Goal: Check status: Check status

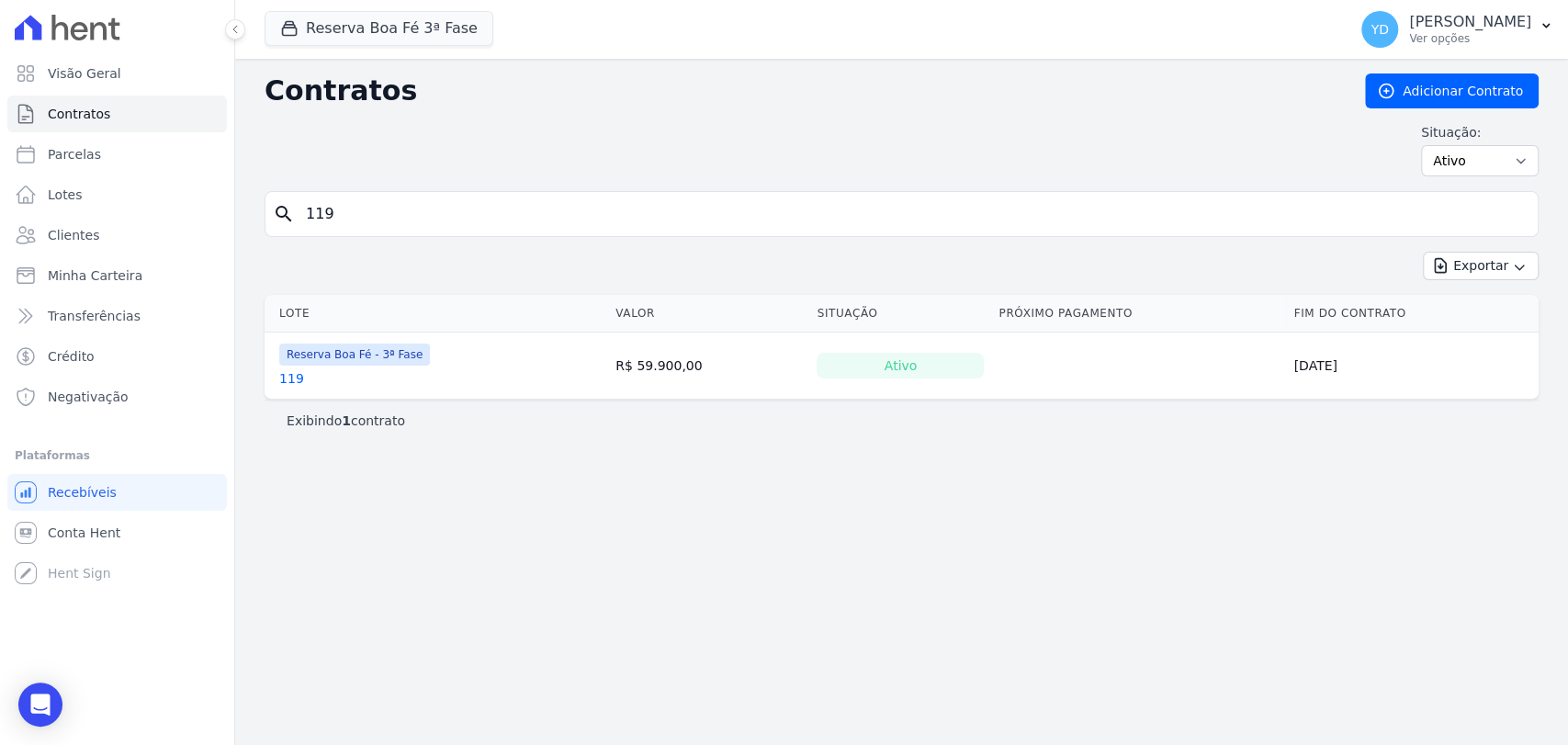
click at [344, 211] on input "119" at bounding box center [911, 214] width 1235 height 37
type input "122"
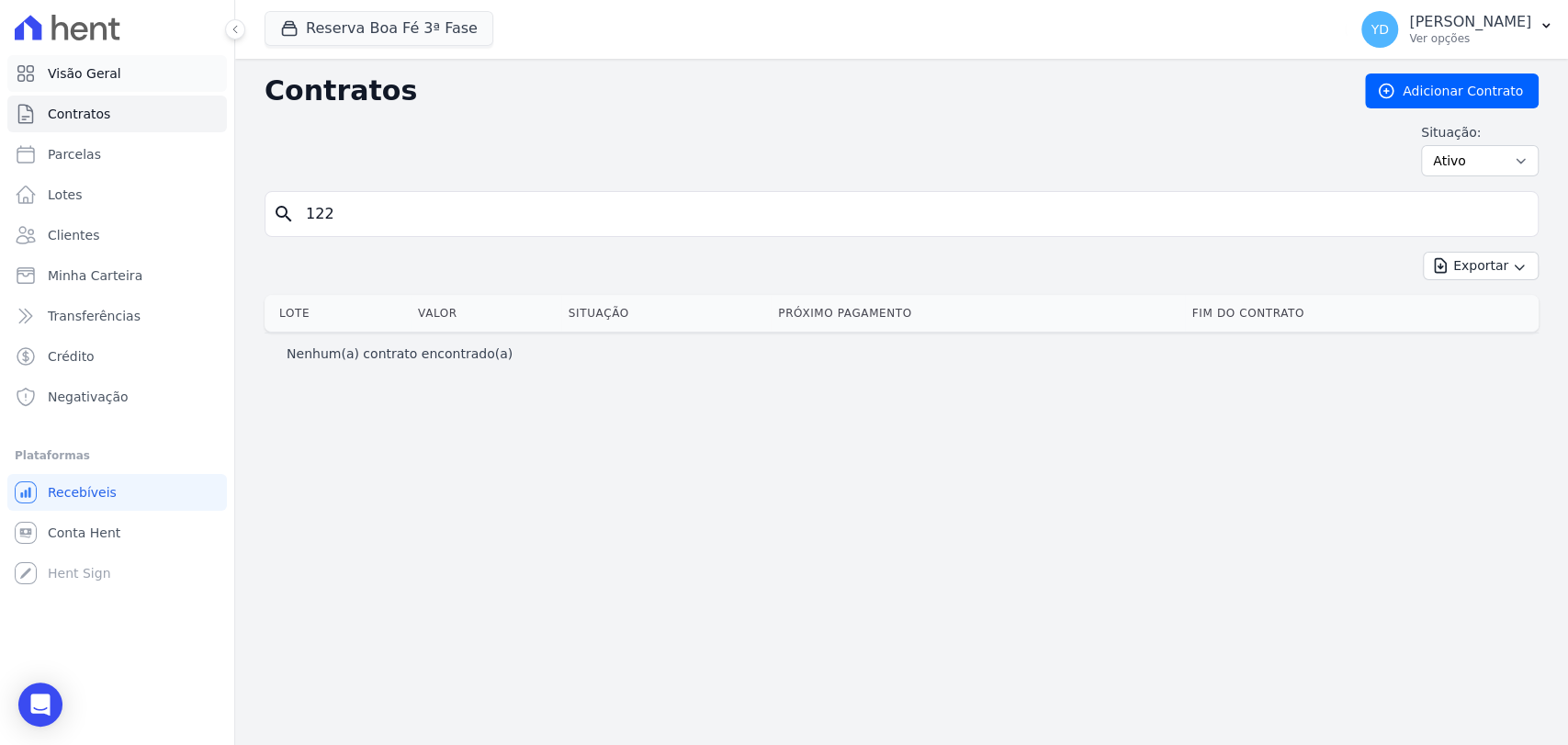
click at [157, 69] on link "Visão Geral" at bounding box center [117, 73] width 219 height 37
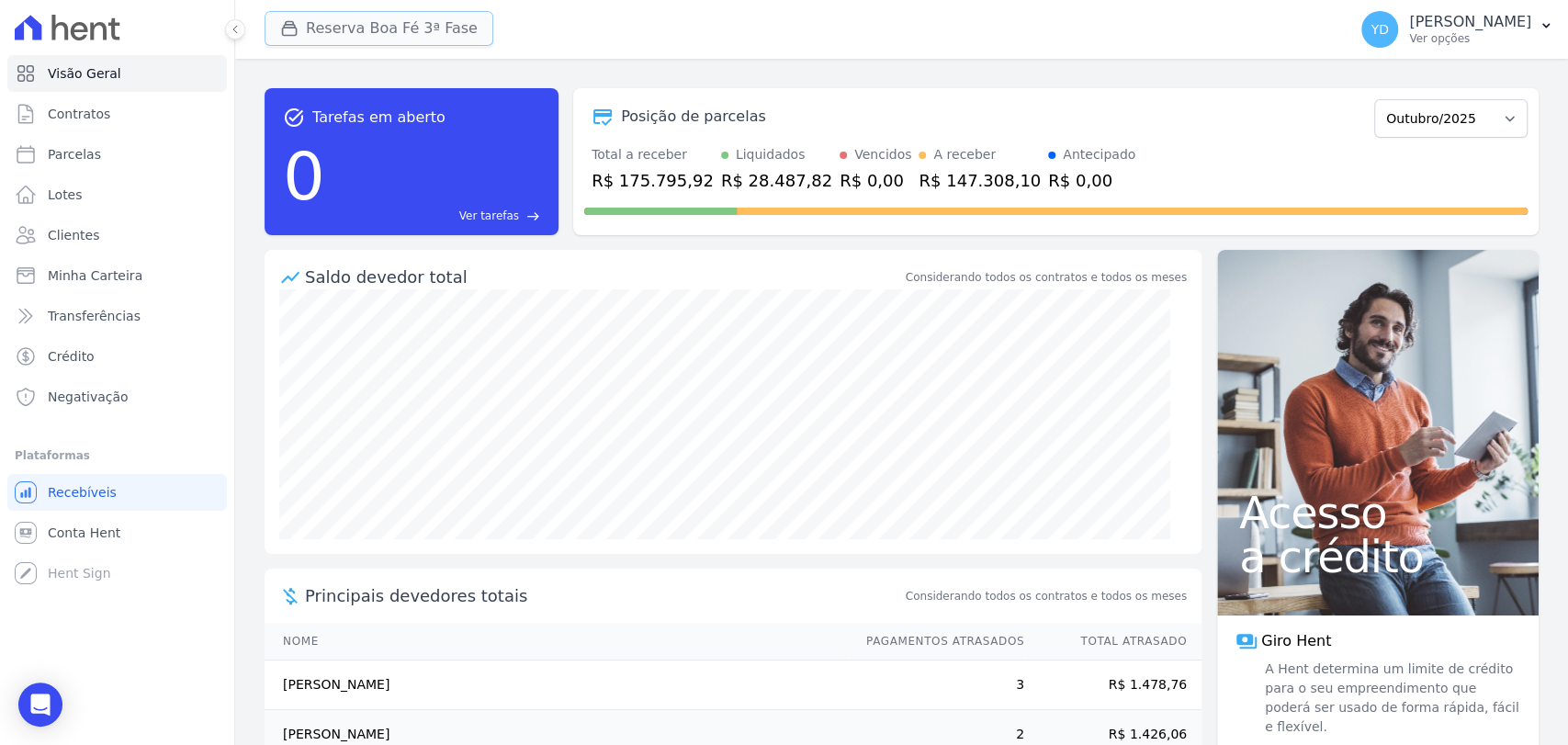
click at [449, 40] on button "Reserva Boa Fé 3ª Fase" at bounding box center [378, 28] width 229 height 35
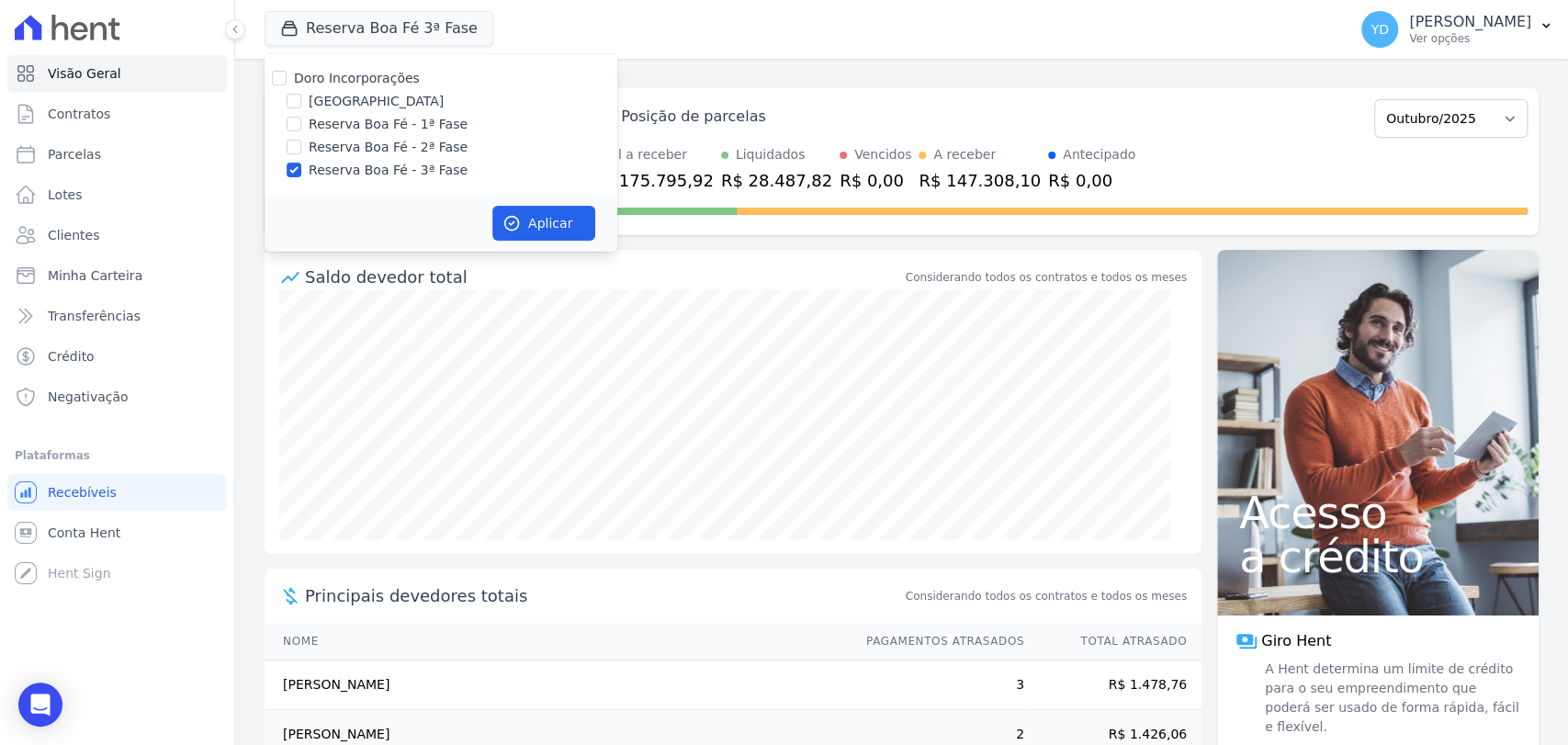
click at [413, 78] on div "Doro Incorporações" at bounding box center [440, 78] width 353 height 20
click at [402, 78] on label "Doro Incorporações" at bounding box center [356, 78] width 126 height 15
click at [287, 78] on input "Doro Incorporações" at bounding box center [279, 78] width 15 height 15
checkbox input "true"
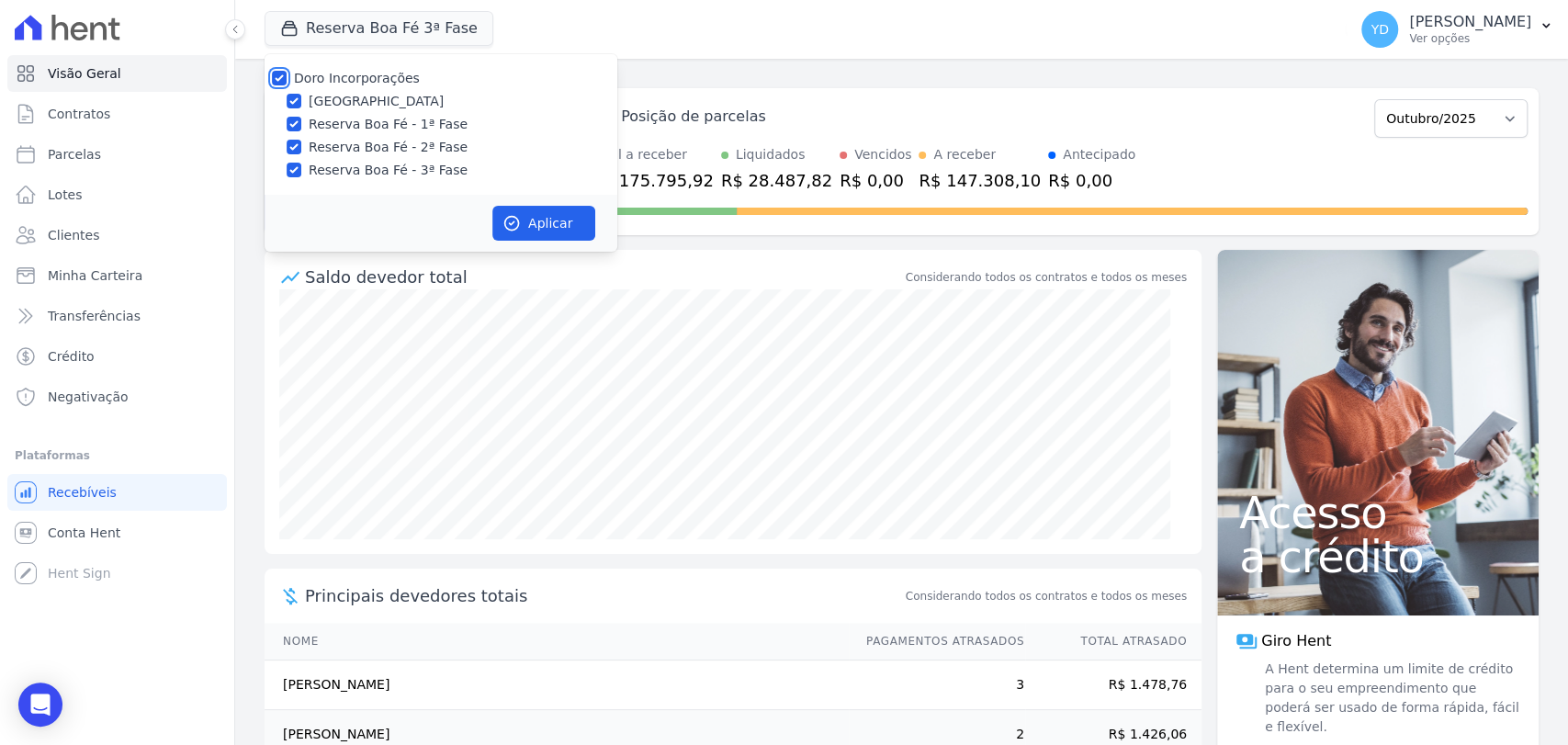
checkbox input "true"
click at [513, 230] on icon "button" at bounding box center [512, 223] width 14 height 14
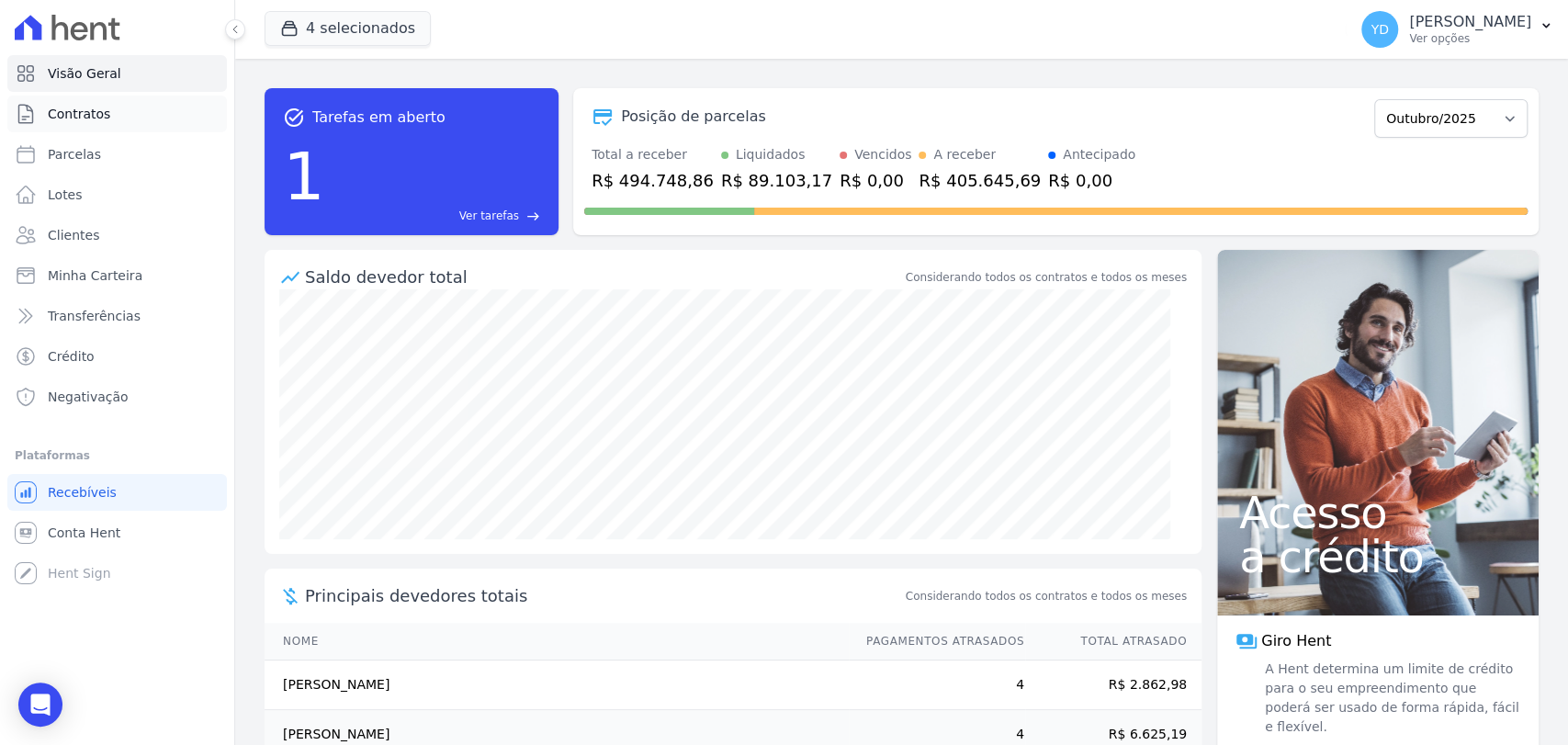
click at [137, 119] on link "Contratos" at bounding box center [117, 114] width 219 height 37
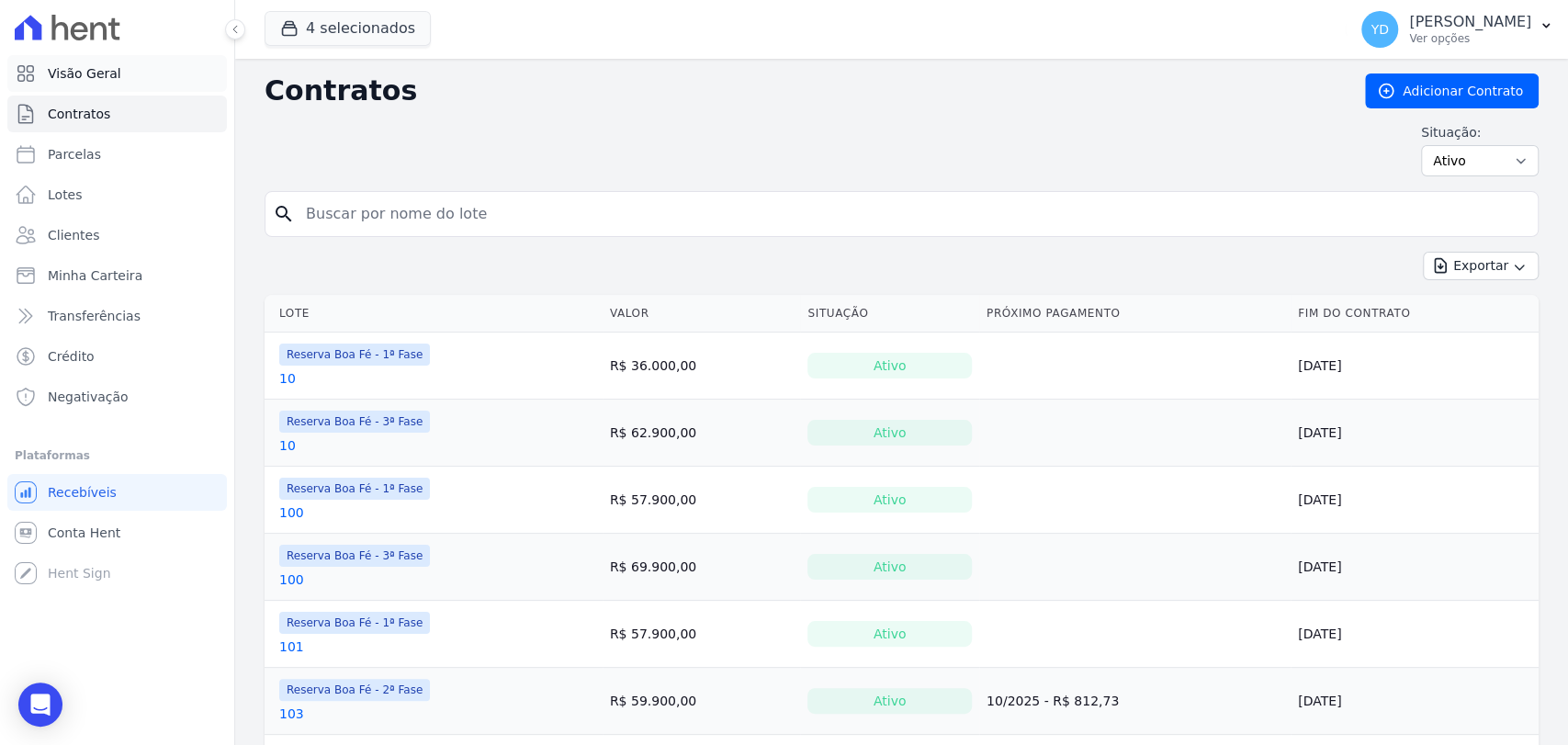
click at [151, 77] on link "Visão Geral" at bounding box center [117, 73] width 219 height 37
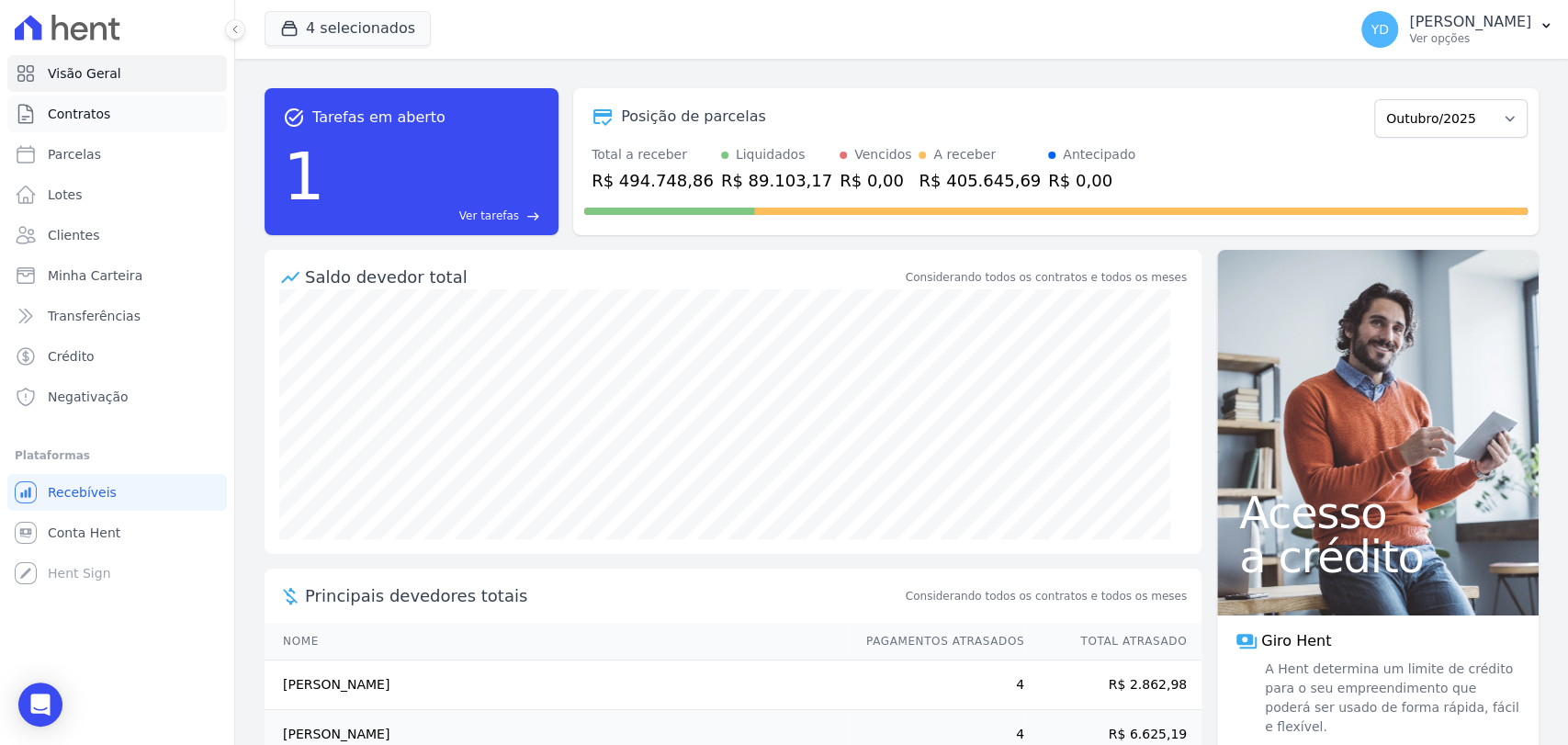
click at [141, 119] on link "Contratos" at bounding box center [117, 114] width 219 height 37
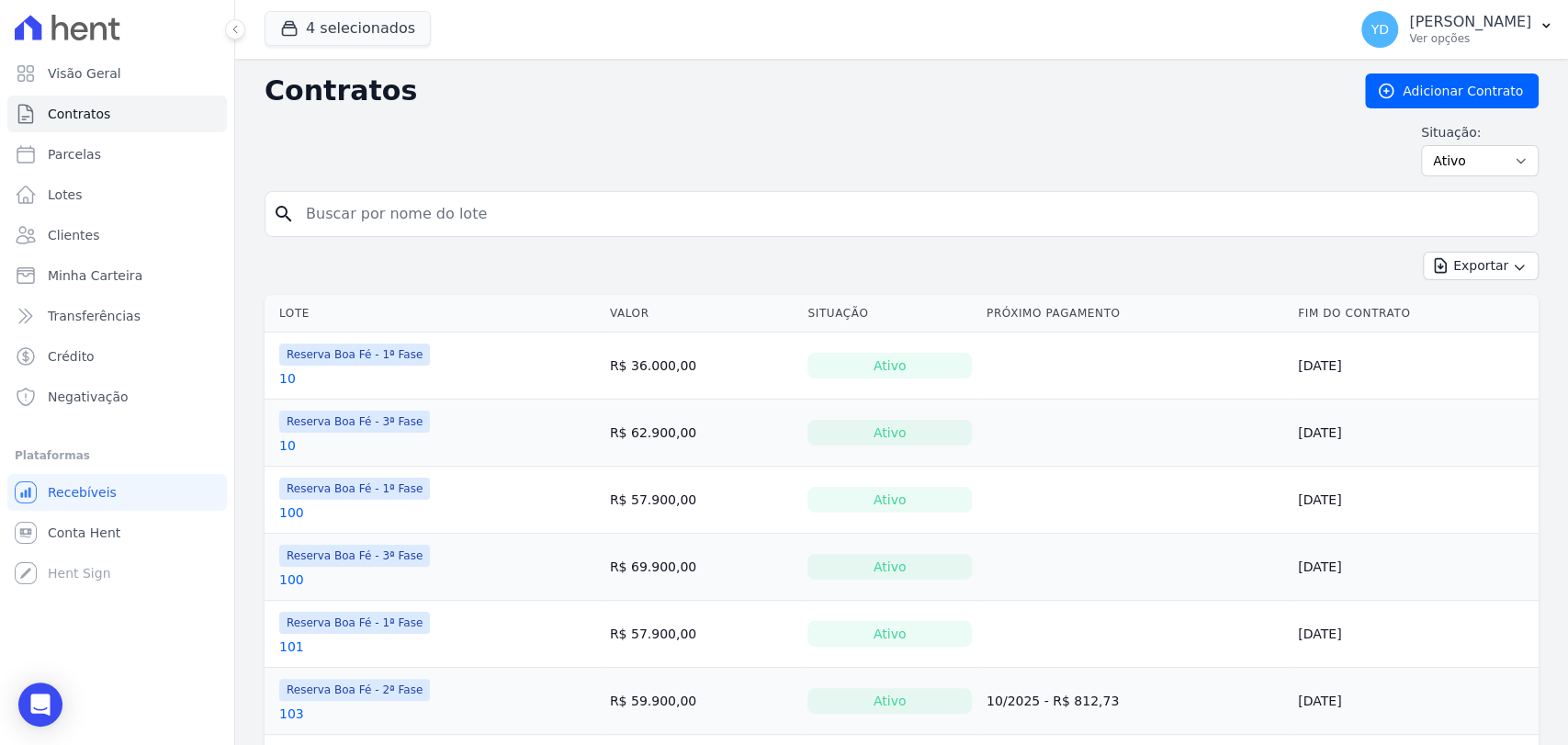
click at [356, 208] on input "search" at bounding box center [911, 214] width 1235 height 37
click at [407, 183] on div "Contratos Adicionar Contrato Situação: Ativo Todos Pausado Distratado Rascunho …" at bounding box center [901, 132] width 1274 height 118
click at [404, 218] on input "search" at bounding box center [911, 214] width 1235 height 37
type input "101"
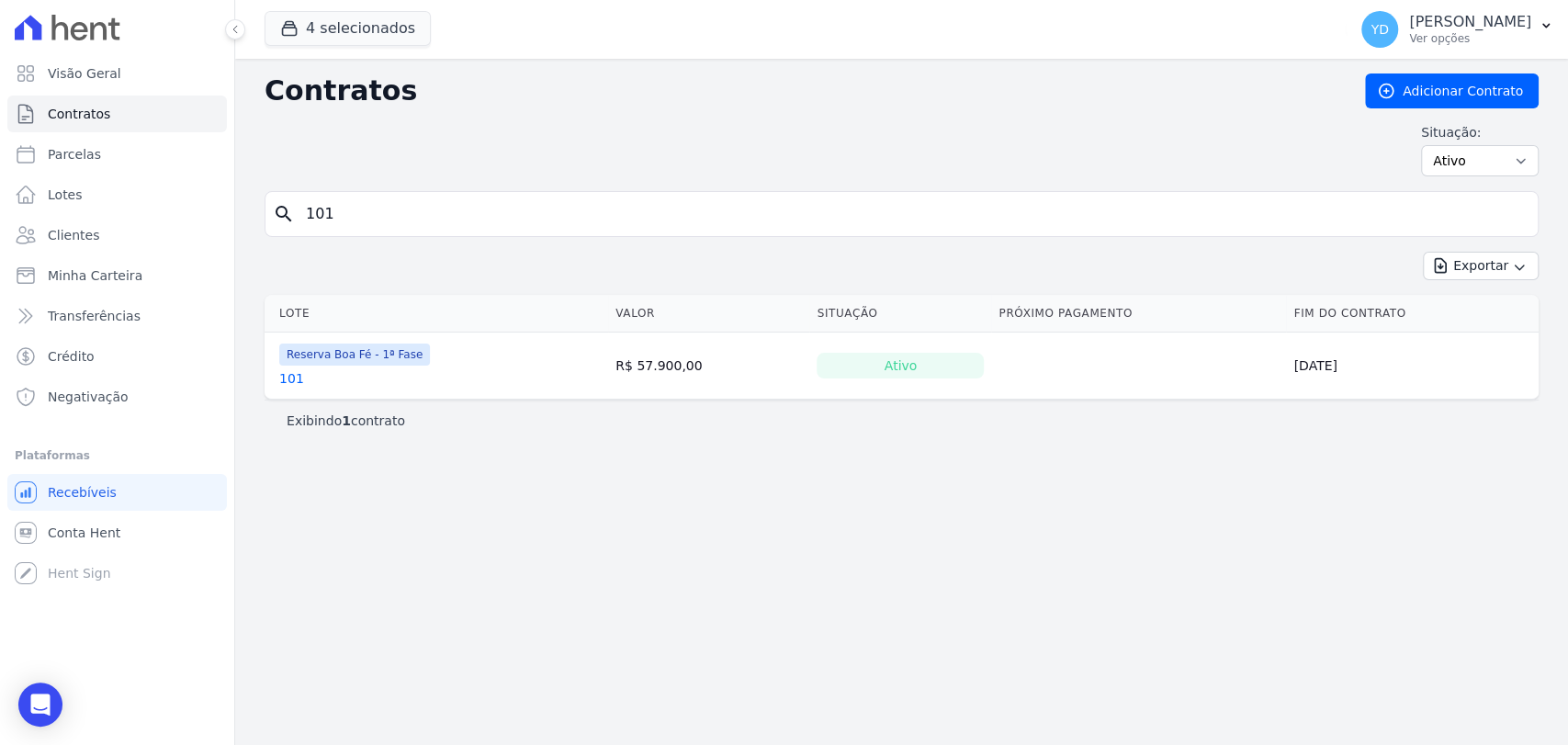
click at [405, 218] on input "101" at bounding box center [911, 214] width 1235 height 37
type input "16"
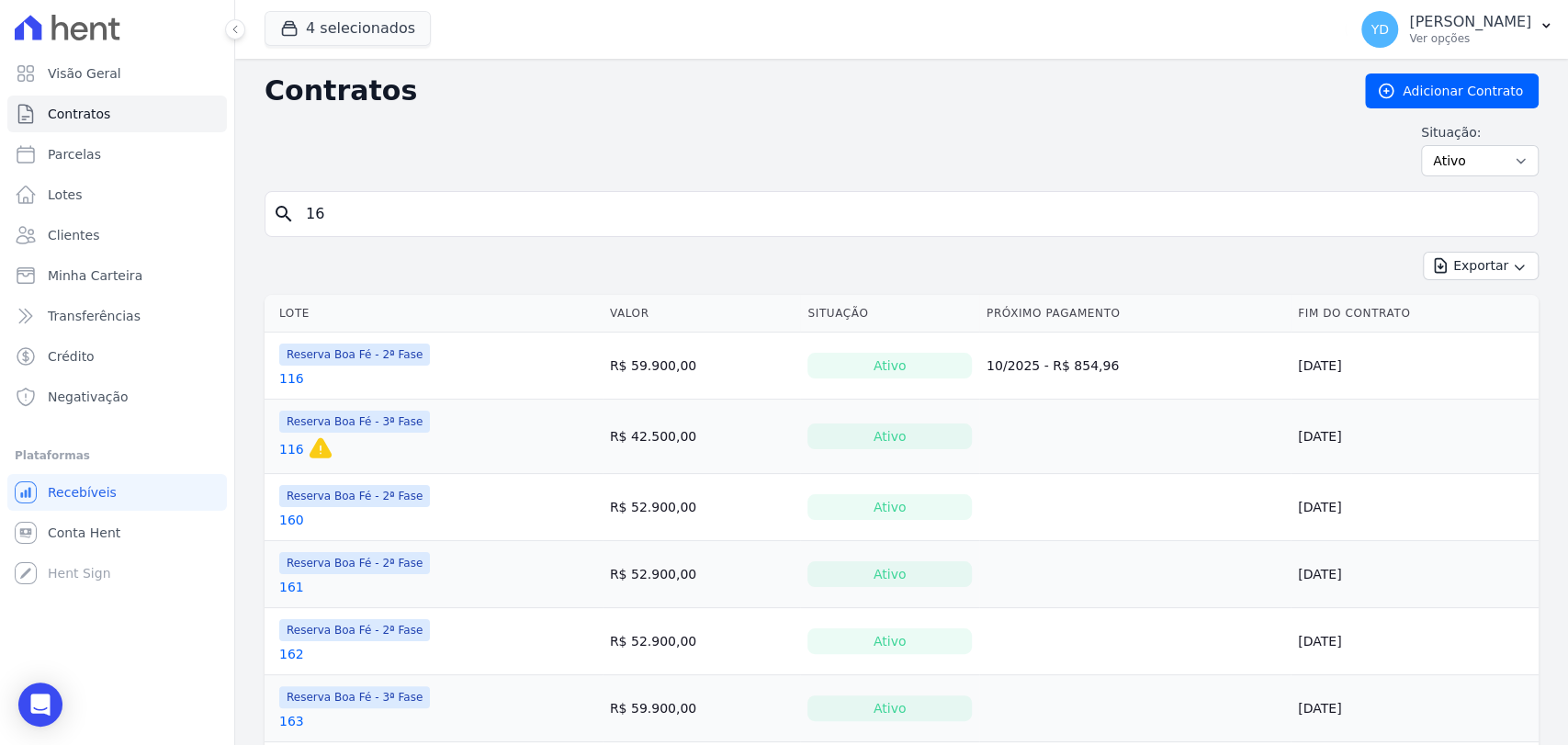
click at [397, 213] on input "16" at bounding box center [911, 214] width 1235 height 37
click at [402, 213] on input "16" at bounding box center [911, 214] width 1235 height 37
click at [404, 213] on input "16" at bounding box center [911, 214] width 1235 height 37
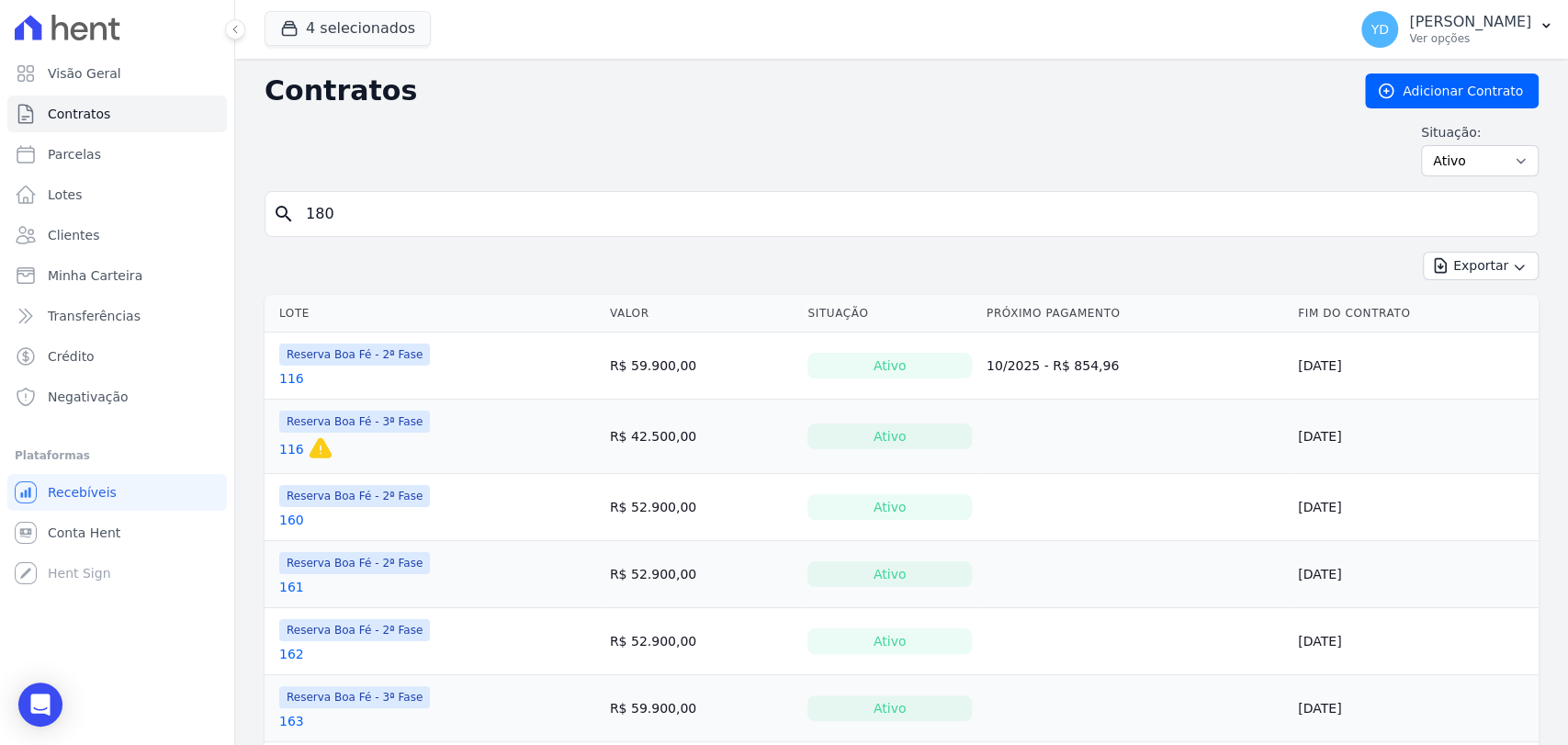
type input "180"
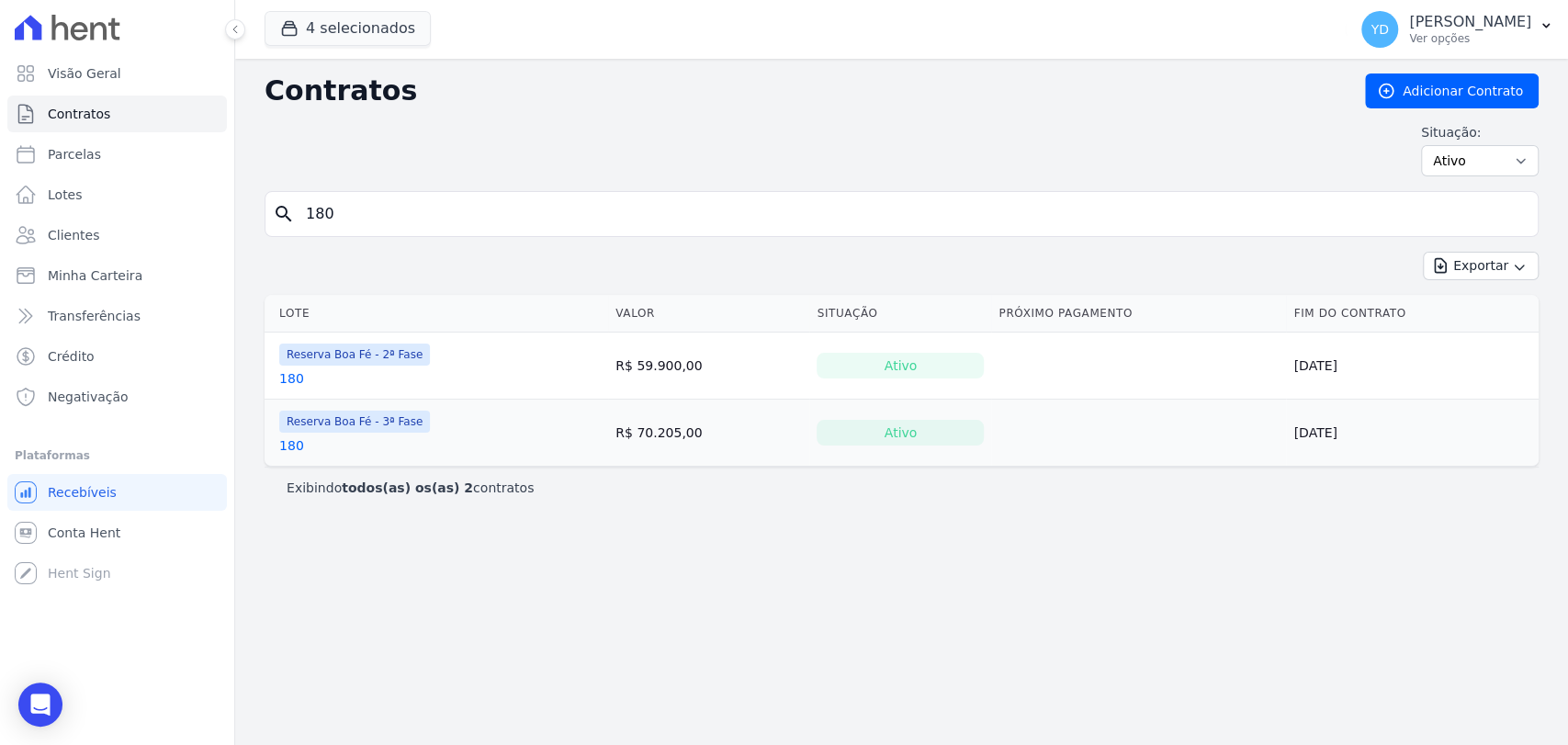
click at [292, 391] on td "Reserva Boa Fé - 2ª Fase 180" at bounding box center [436, 365] width 343 height 66
click at [290, 378] on link "180" at bounding box center [292, 379] width 24 height 19
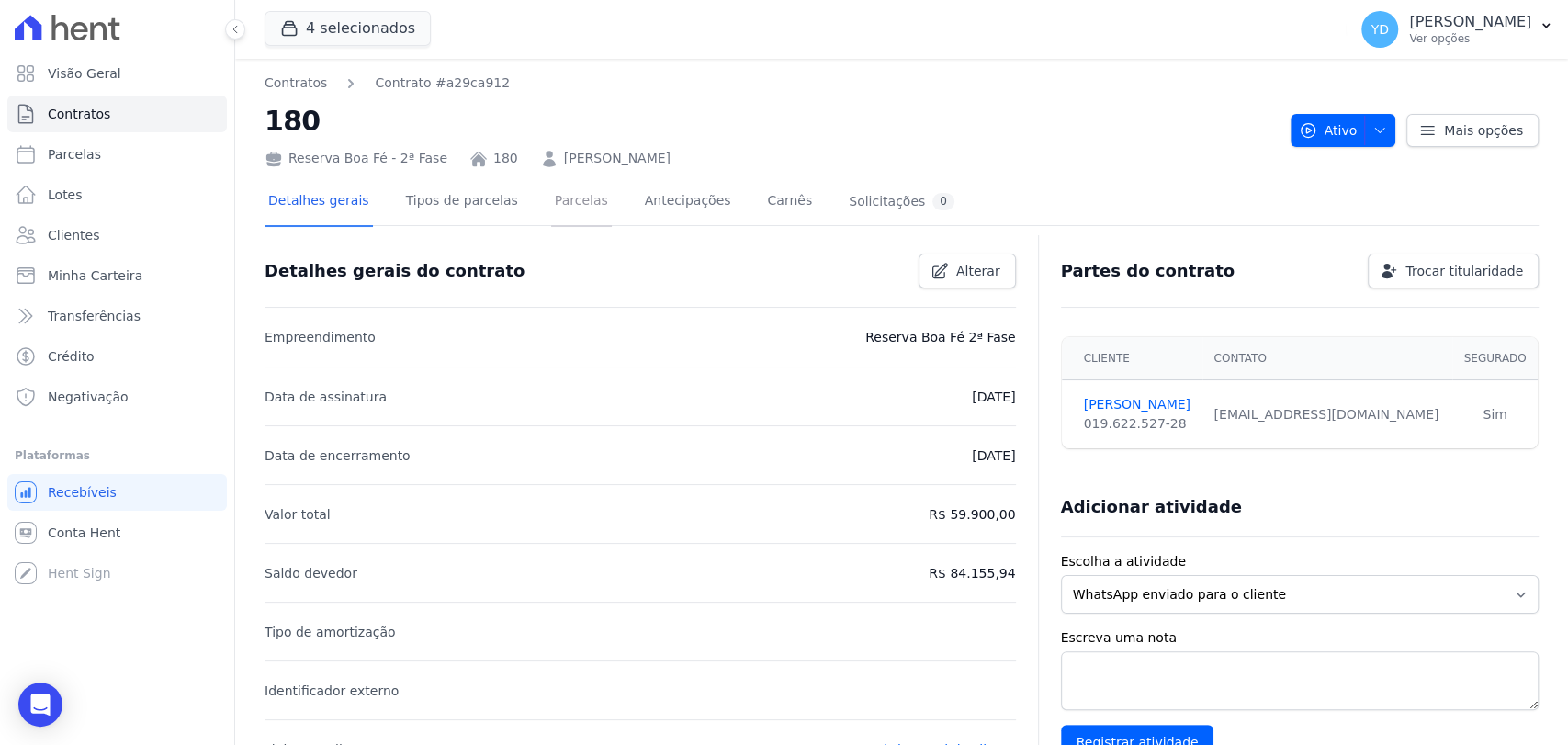
click at [571, 214] on link "Parcelas" at bounding box center [581, 202] width 60 height 49
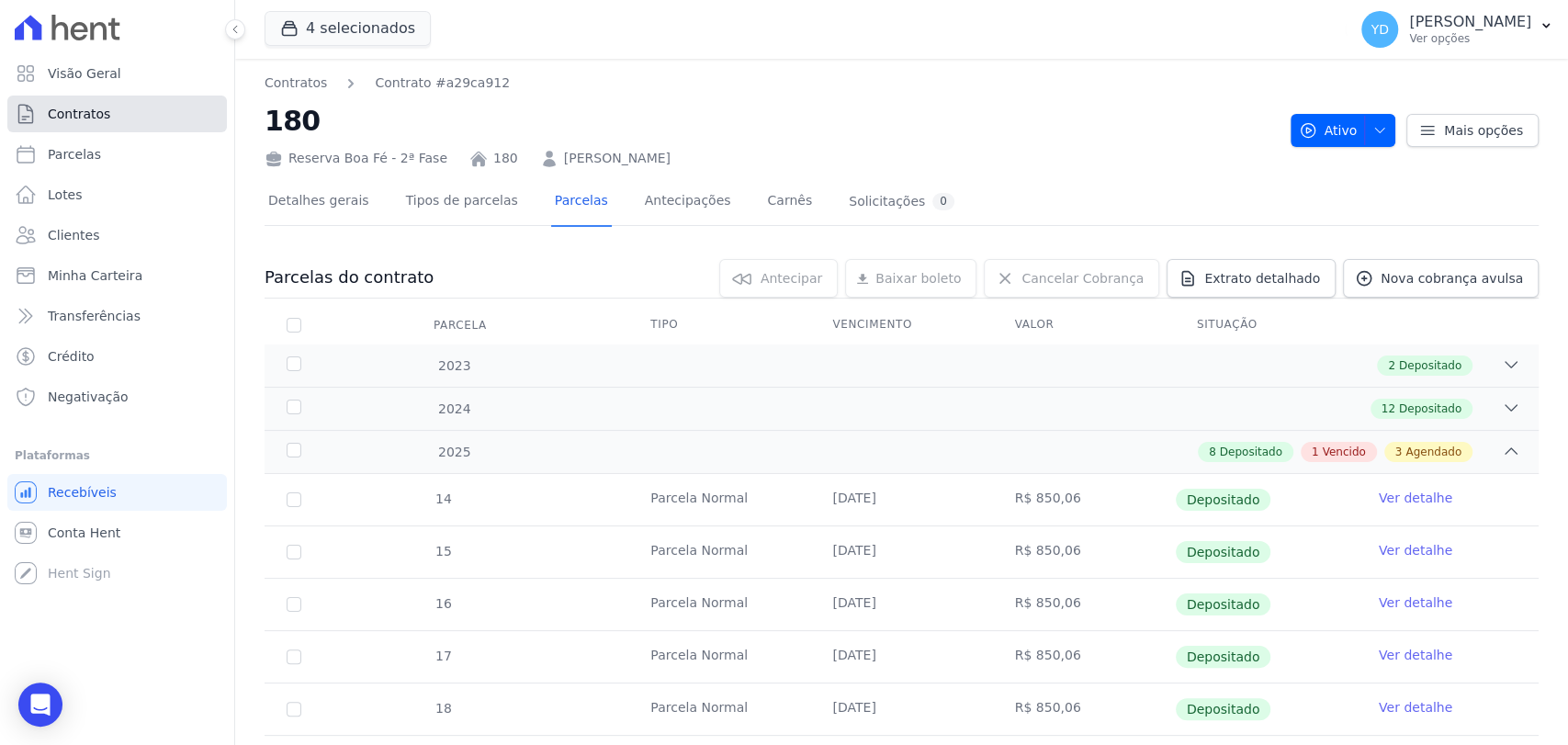
click at [113, 119] on link "Contratos" at bounding box center [117, 114] width 219 height 37
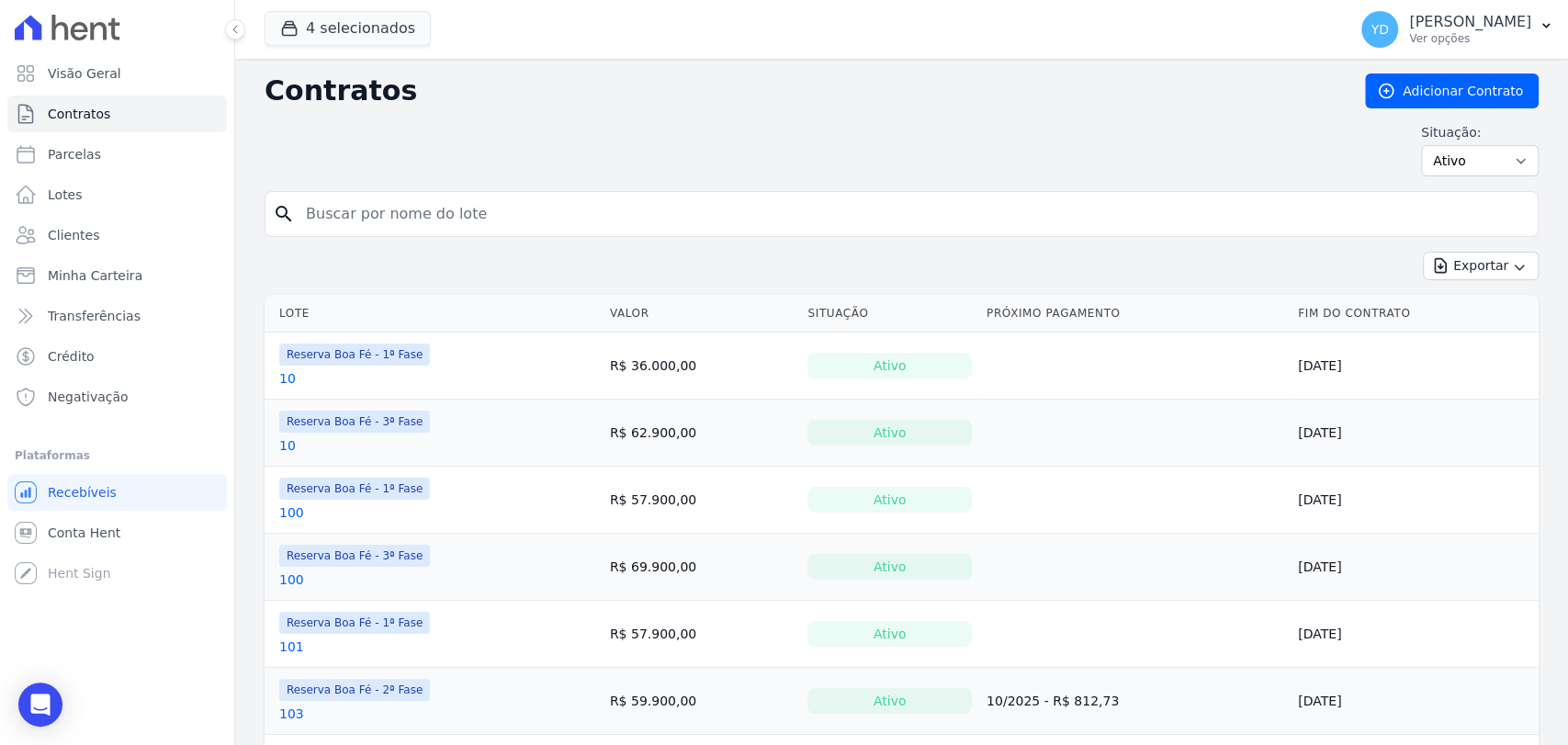
click at [368, 221] on input "search" at bounding box center [911, 214] width 1235 height 37
type input "180"
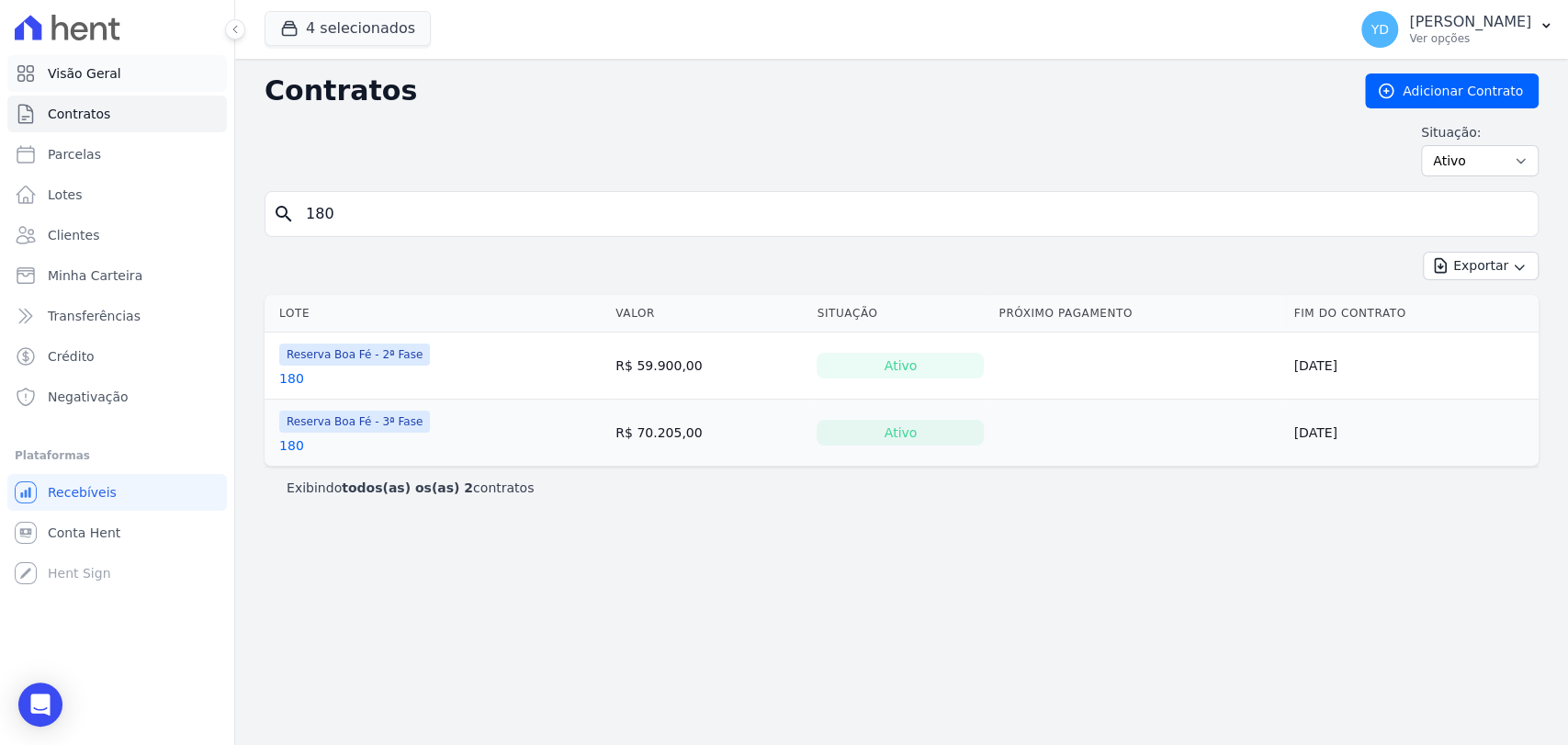
click at [137, 70] on link "Visão Geral" at bounding box center [117, 73] width 219 height 37
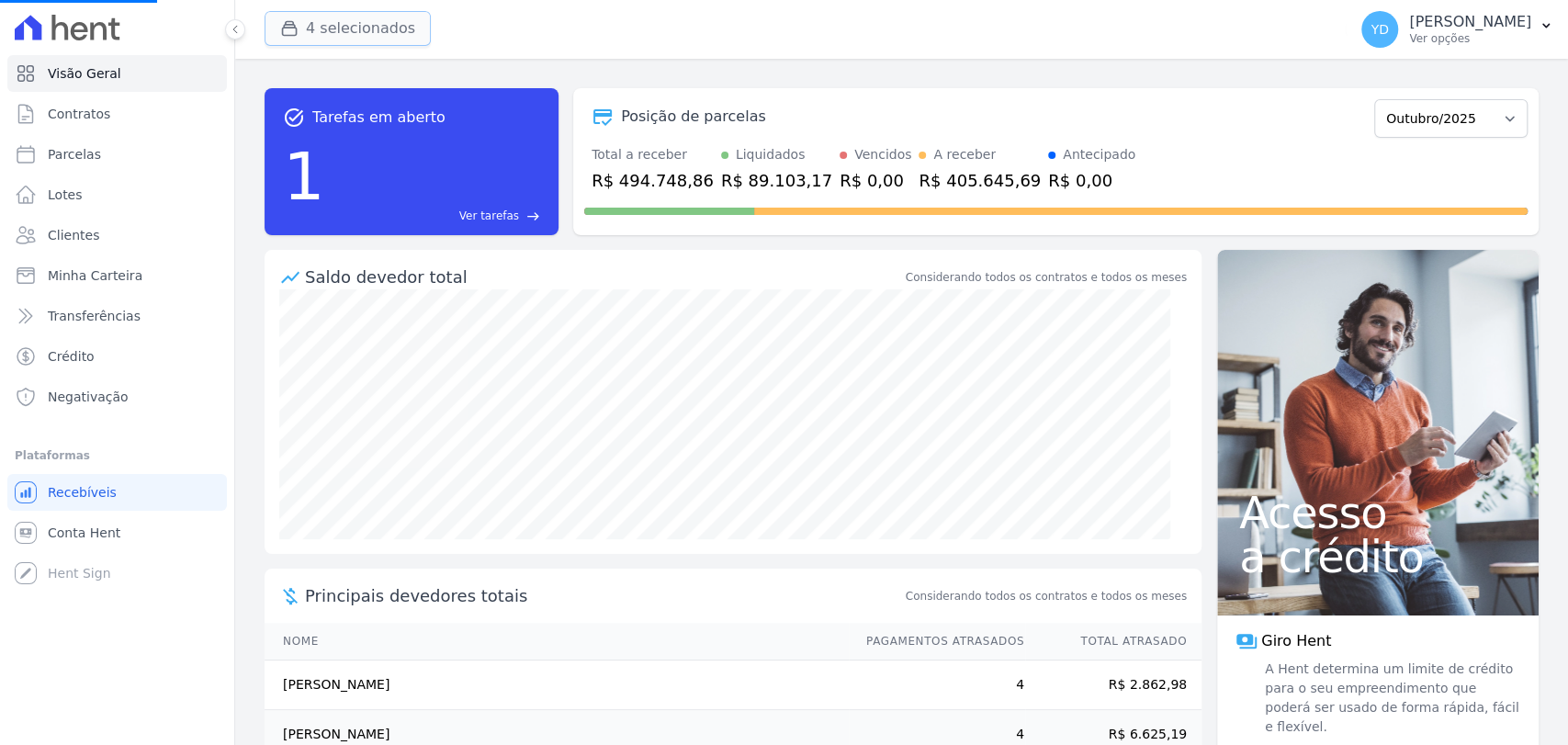
click at [389, 37] on button "4 selecionados" at bounding box center [347, 28] width 166 height 35
drag, startPoint x: 352, startPoint y: 27, endPoint x: 344, endPoint y: 34, distance: 10.6
click at [351, 27] on button "4 selecionados" at bounding box center [347, 28] width 166 height 35
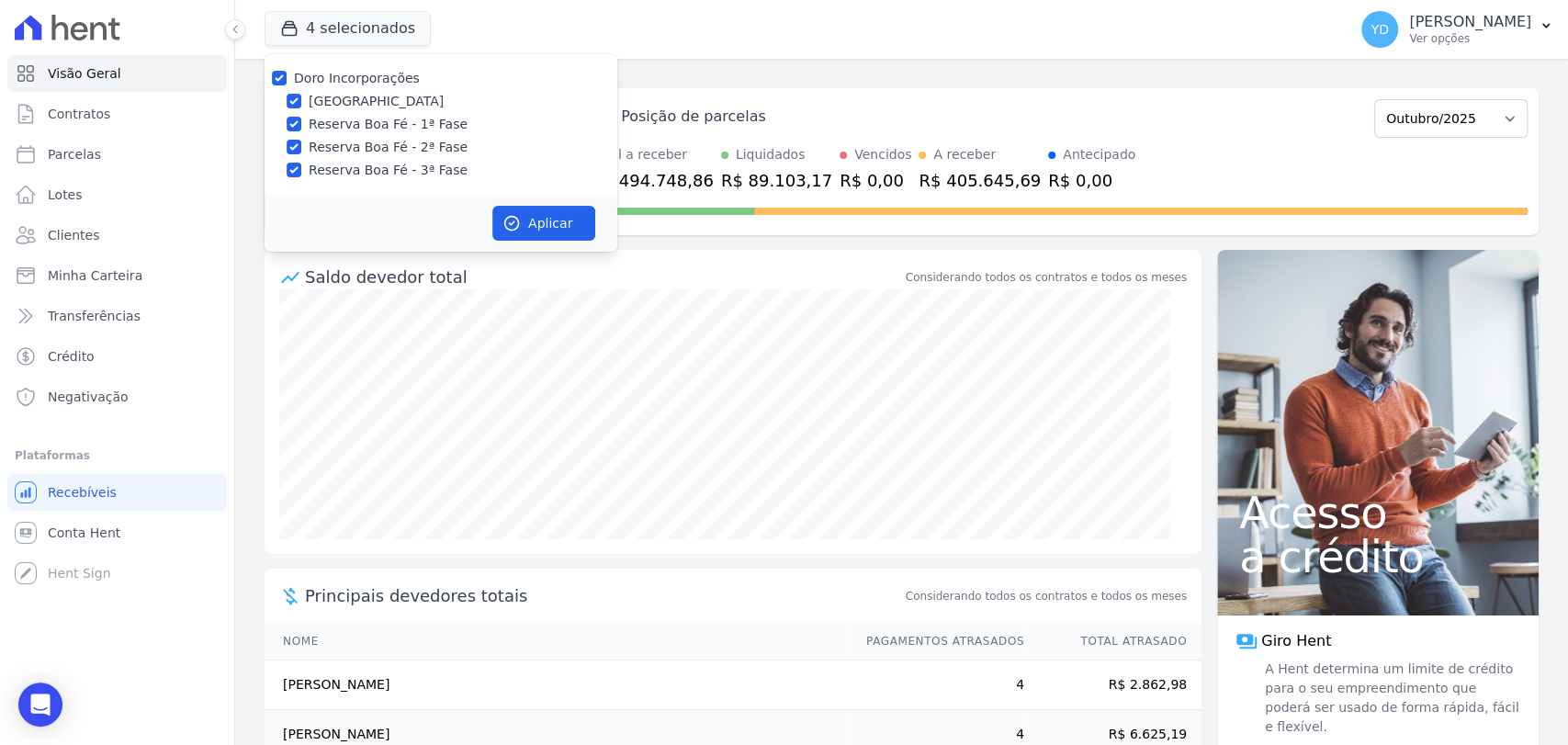
click at [317, 77] on label "Doro Incorporações" at bounding box center [356, 78] width 126 height 15
click at [287, 77] on input "Doro Incorporações" at bounding box center [279, 78] width 15 height 15
checkbox input "false"
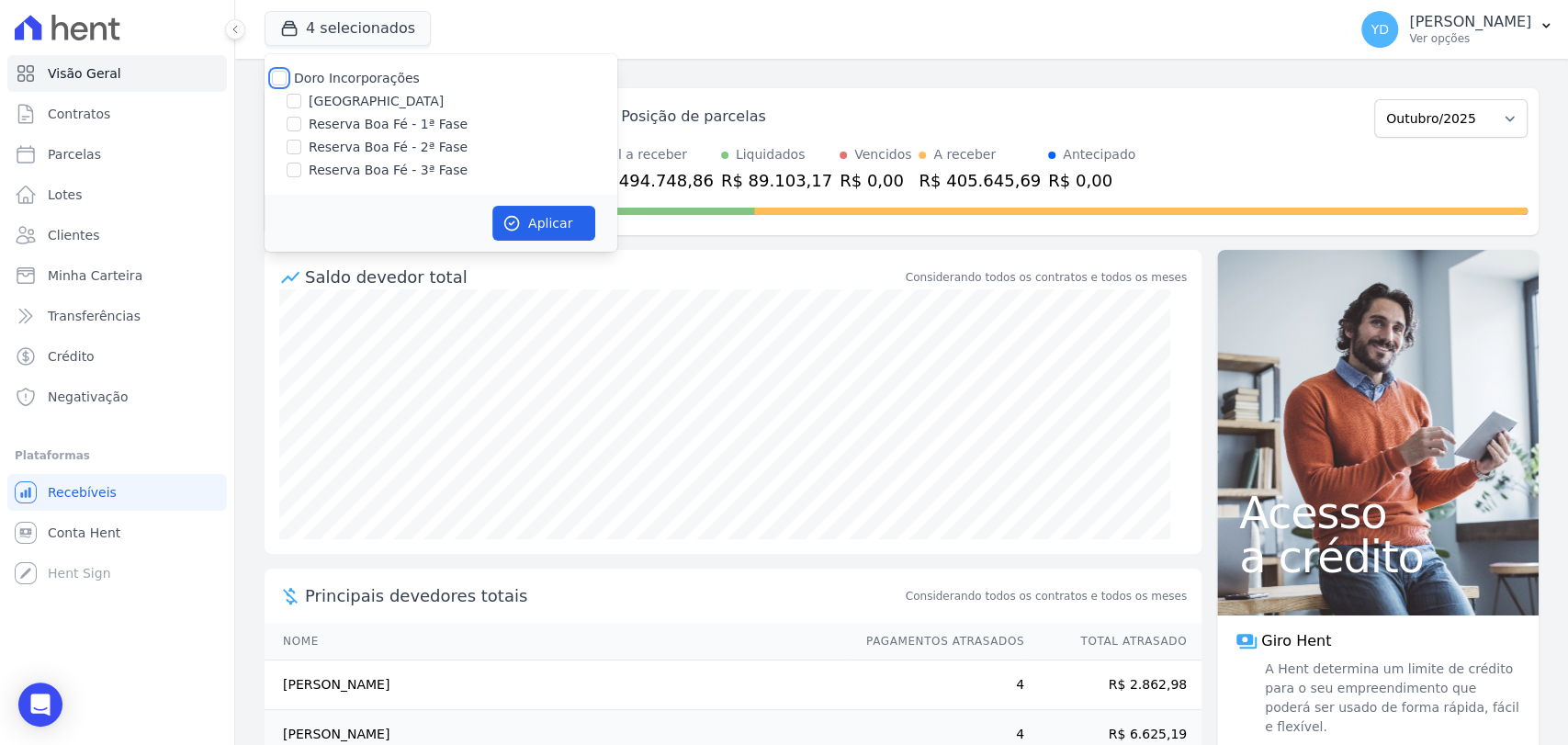
checkbox input "false"
click at [355, 115] on label "Reserva Boa Fé - 1ª Fase" at bounding box center [388, 124] width 159 height 20
click at [301, 117] on input "Reserva Boa Fé - 1ª Fase" at bounding box center [294, 124] width 15 height 15
checkbox input "true"
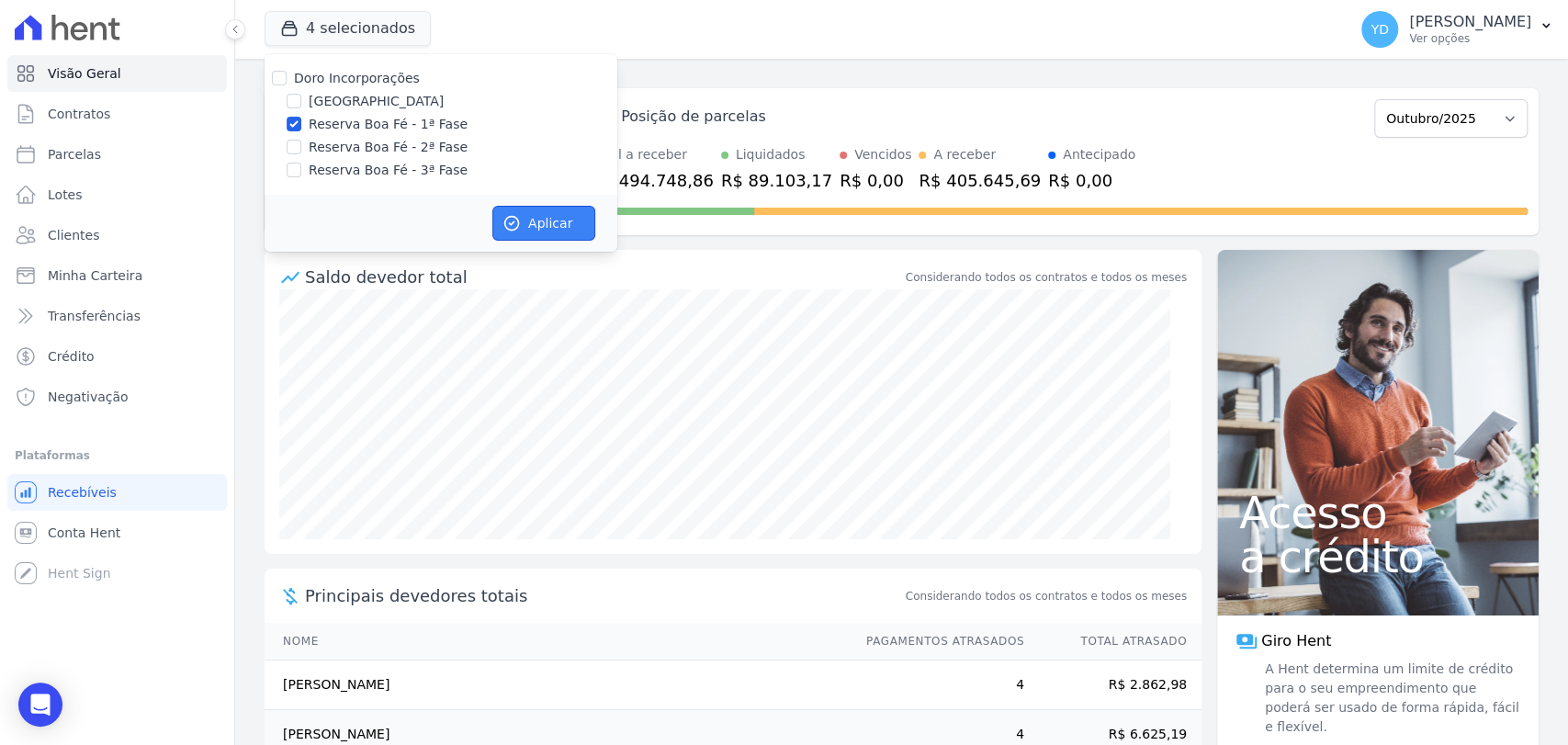
click at [518, 220] on icon "button" at bounding box center [512, 223] width 14 height 14
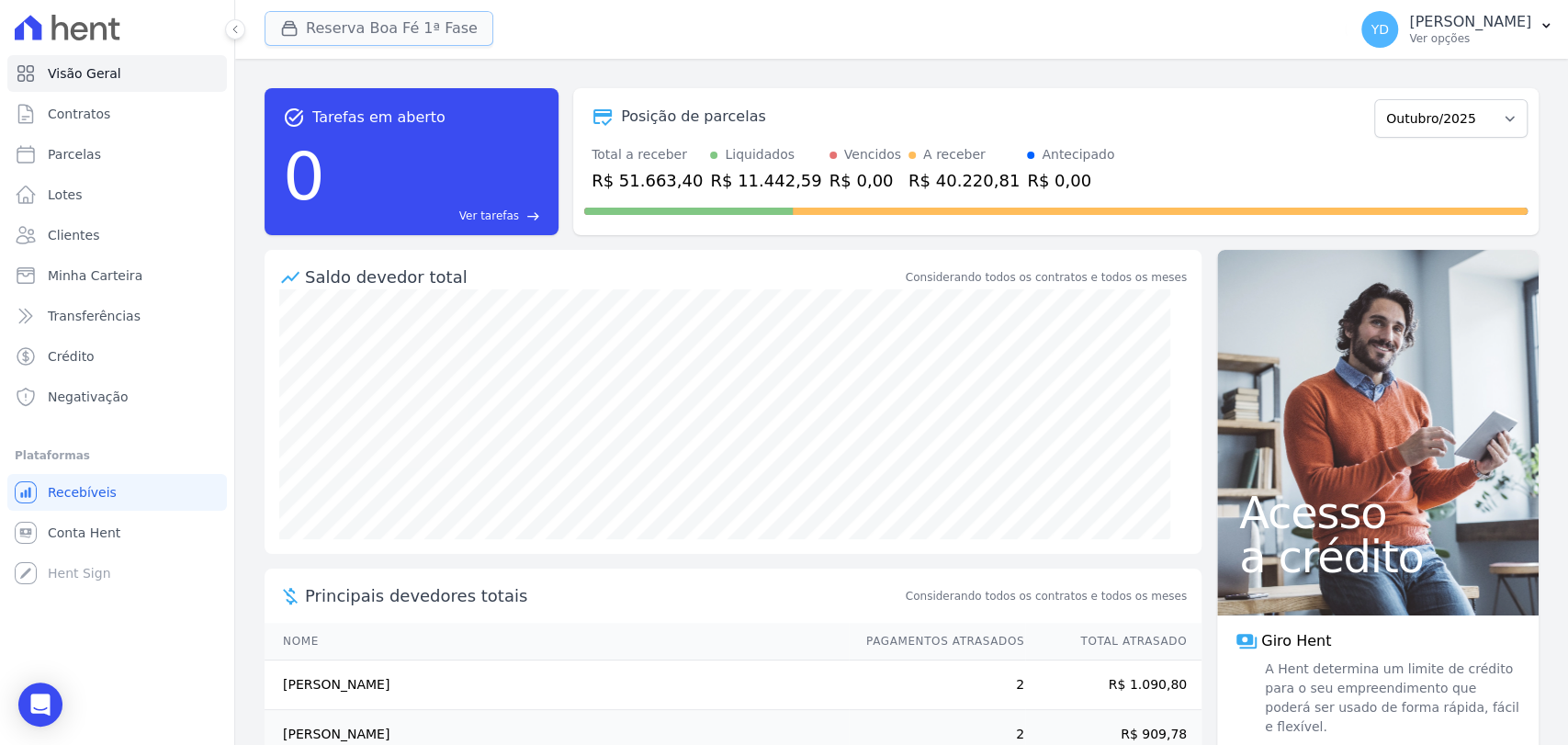
click at [357, 27] on button "Reserva Boa Fé 1ª Fase" at bounding box center [378, 28] width 229 height 35
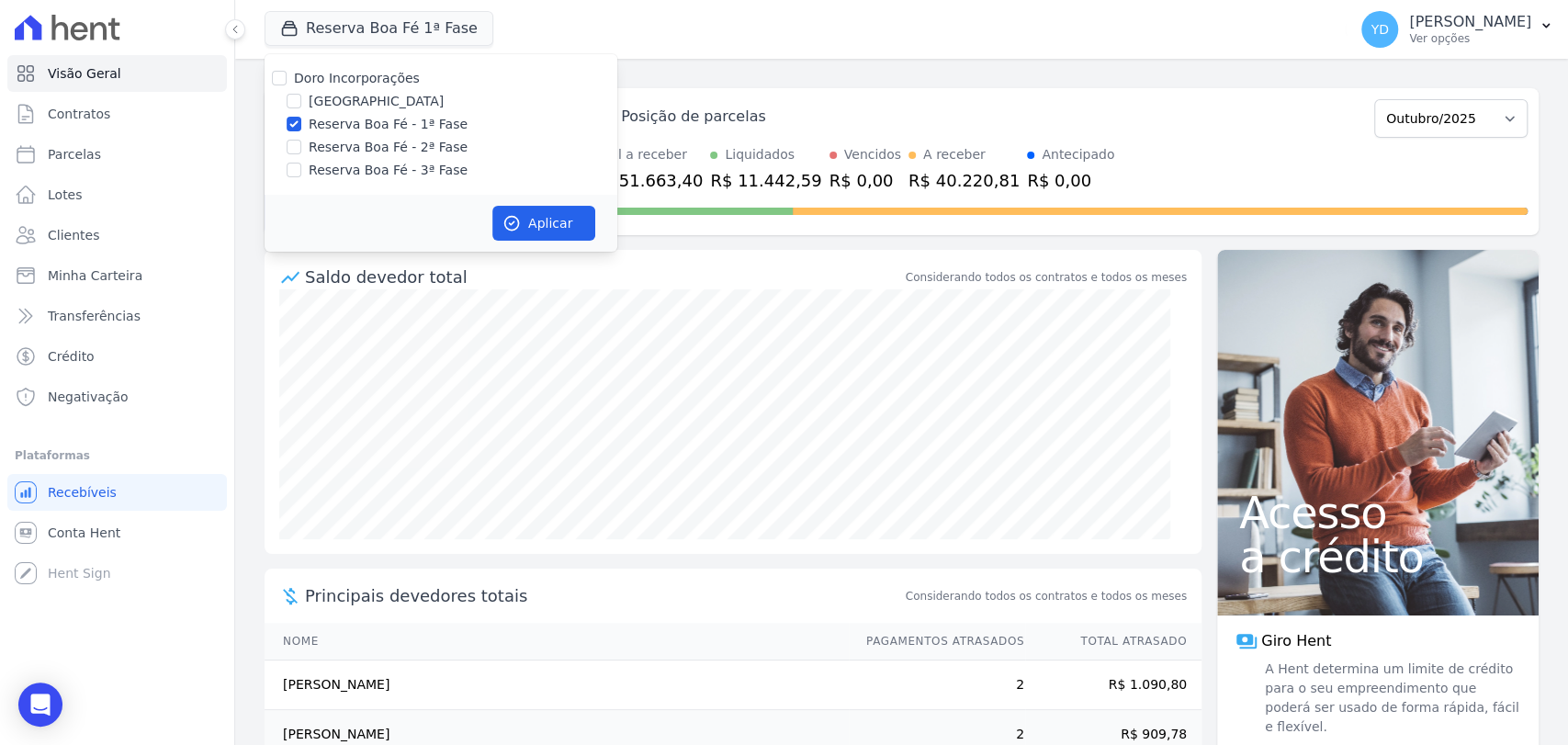
click at [353, 74] on label "Doro Incorporações" at bounding box center [356, 78] width 126 height 15
click at [287, 74] on input "Doro Incorporações" at bounding box center [279, 78] width 15 height 15
checkbox input "true"
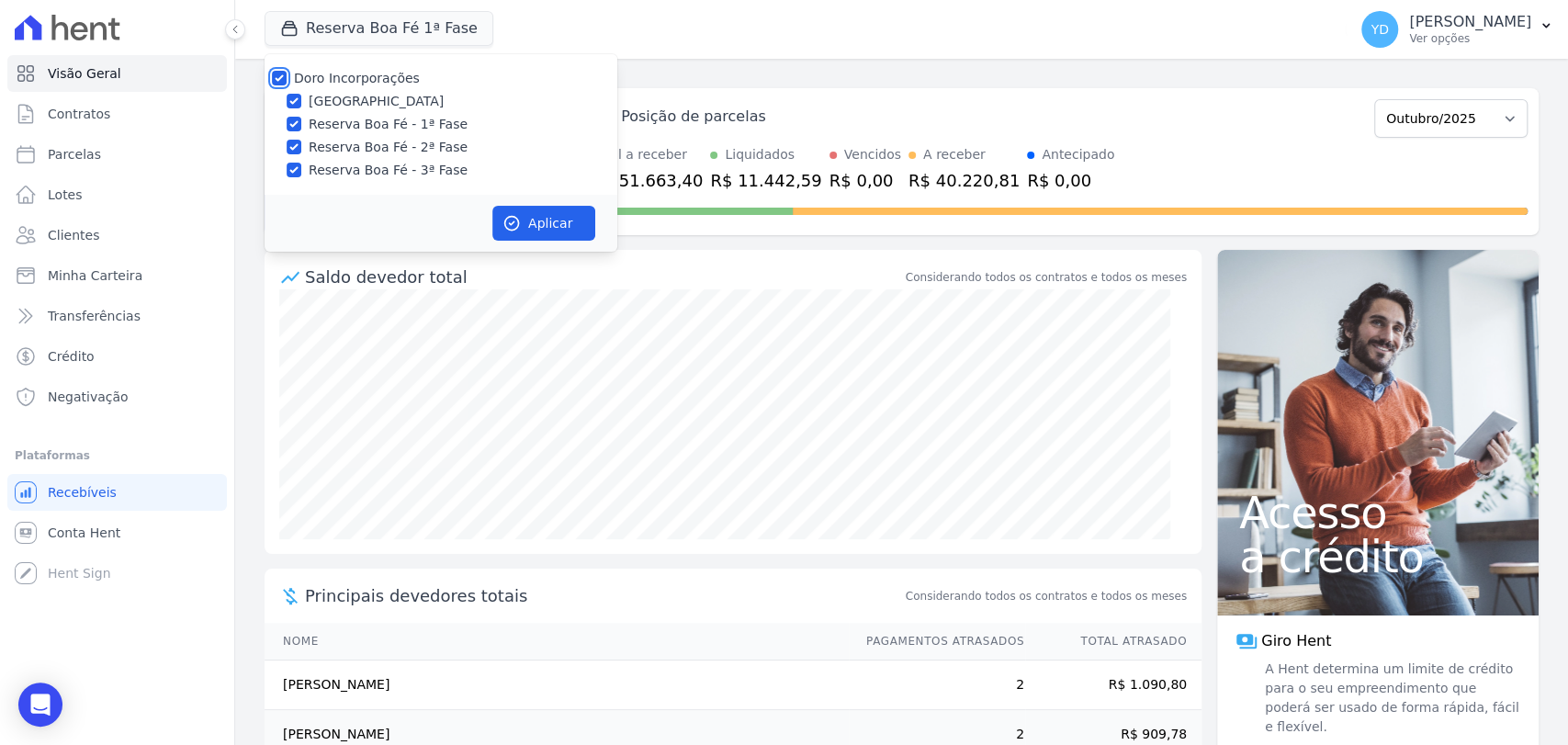
checkbox input "true"
click at [551, 237] on button "Aplicar" at bounding box center [543, 223] width 103 height 35
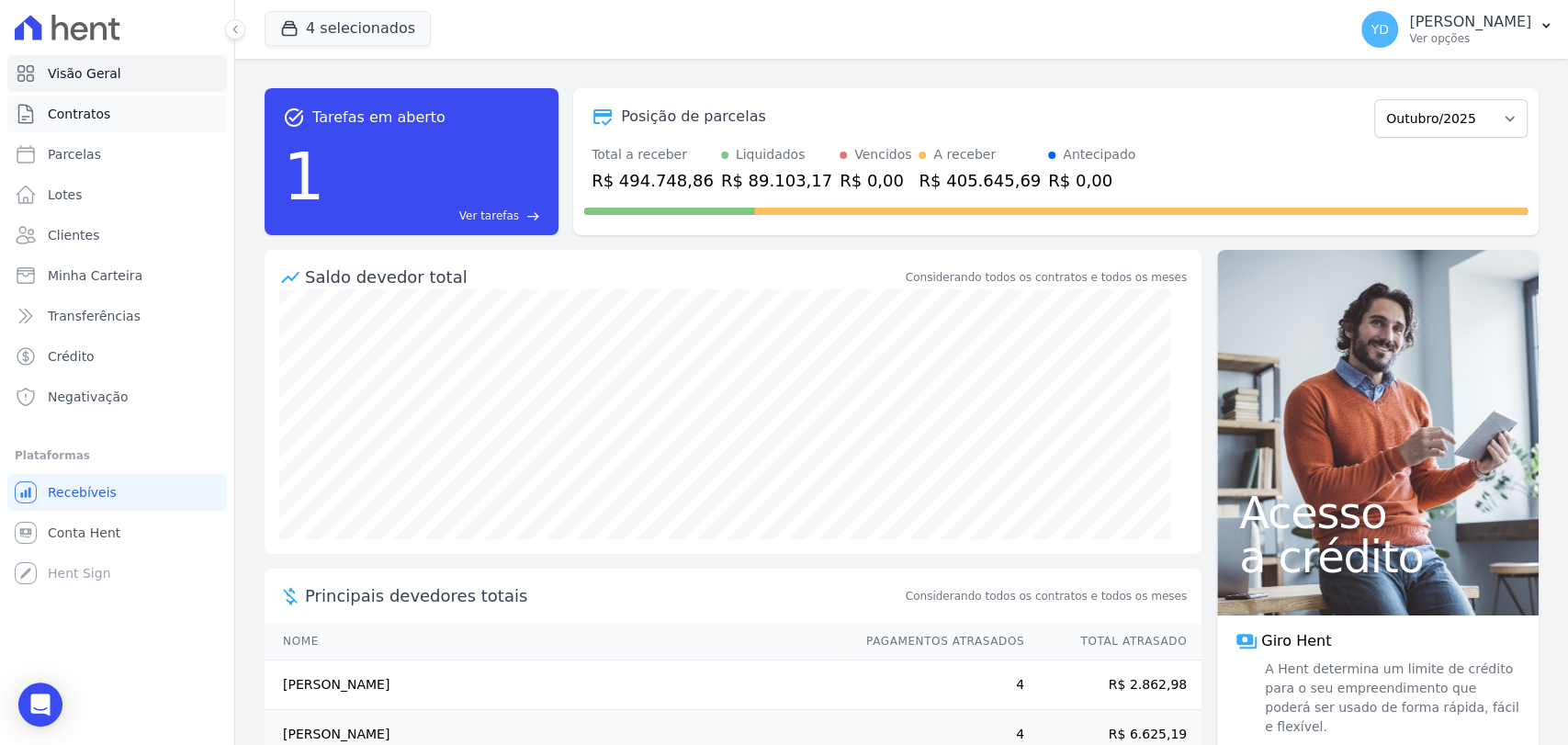
click at [174, 110] on link "Contratos" at bounding box center [117, 114] width 219 height 37
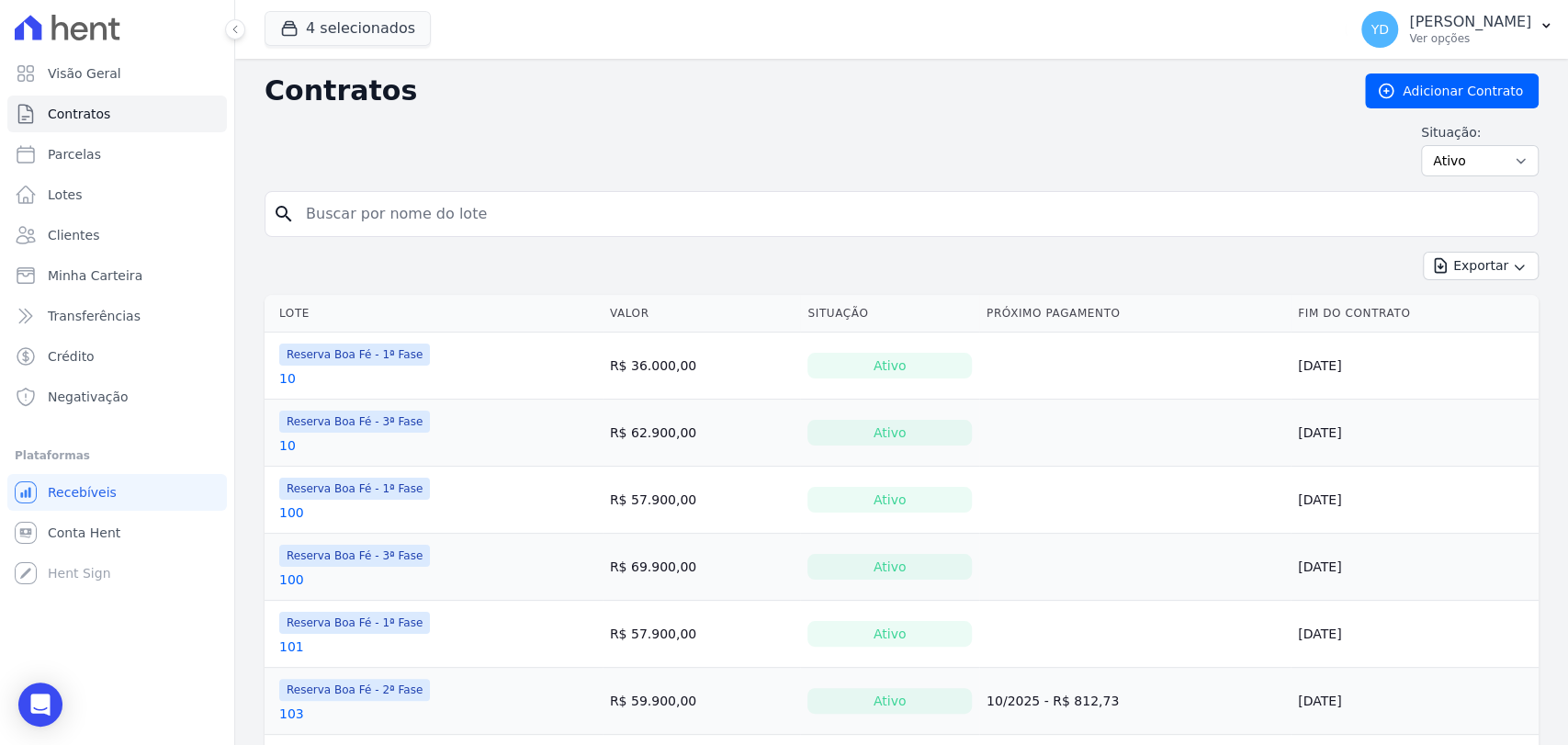
click at [624, 214] on input "search" at bounding box center [911, 214] width 1235 height 37
type input "0"
type input "180"
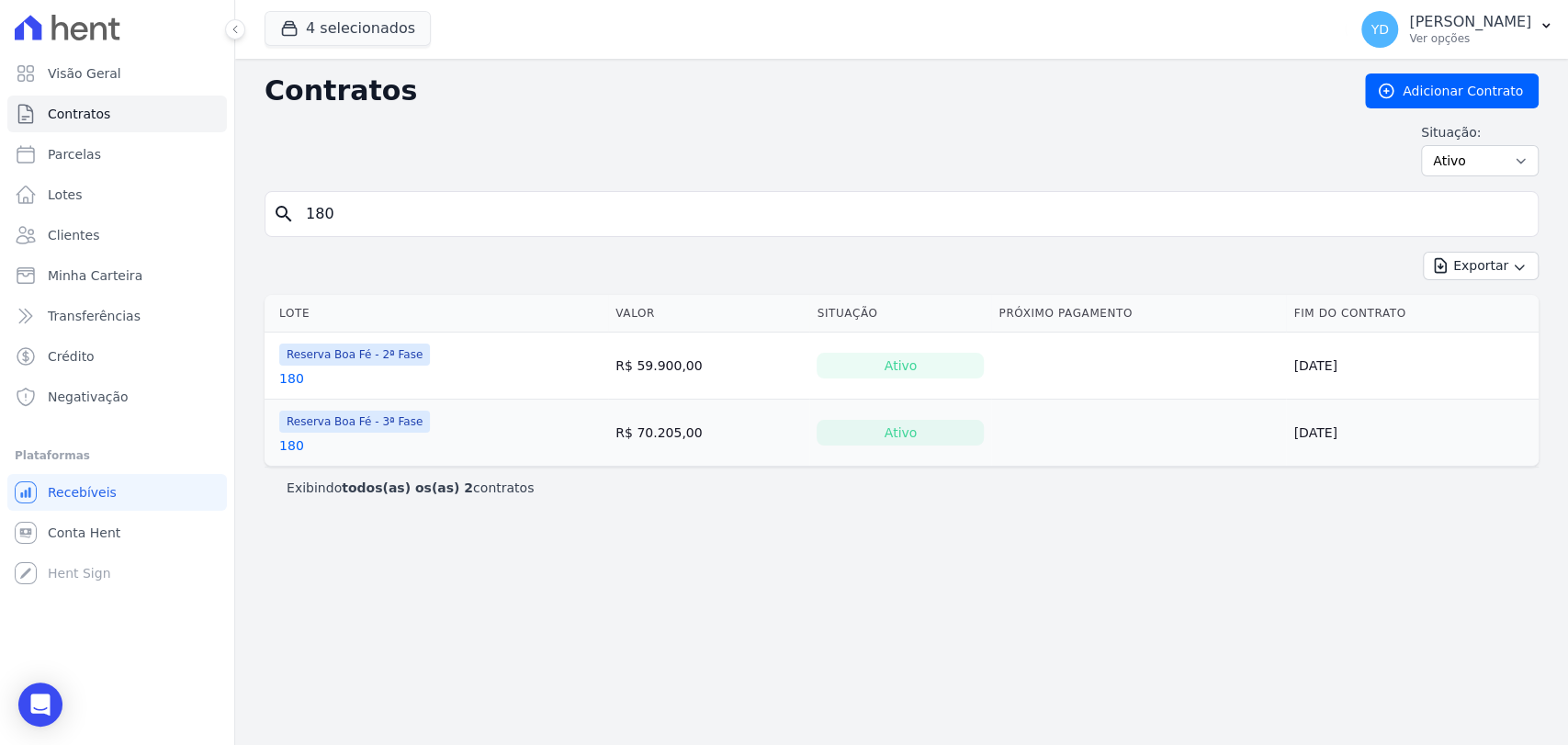
click at [293, 445] on link "180" at bounding box center [292, 446] width 24 height 19
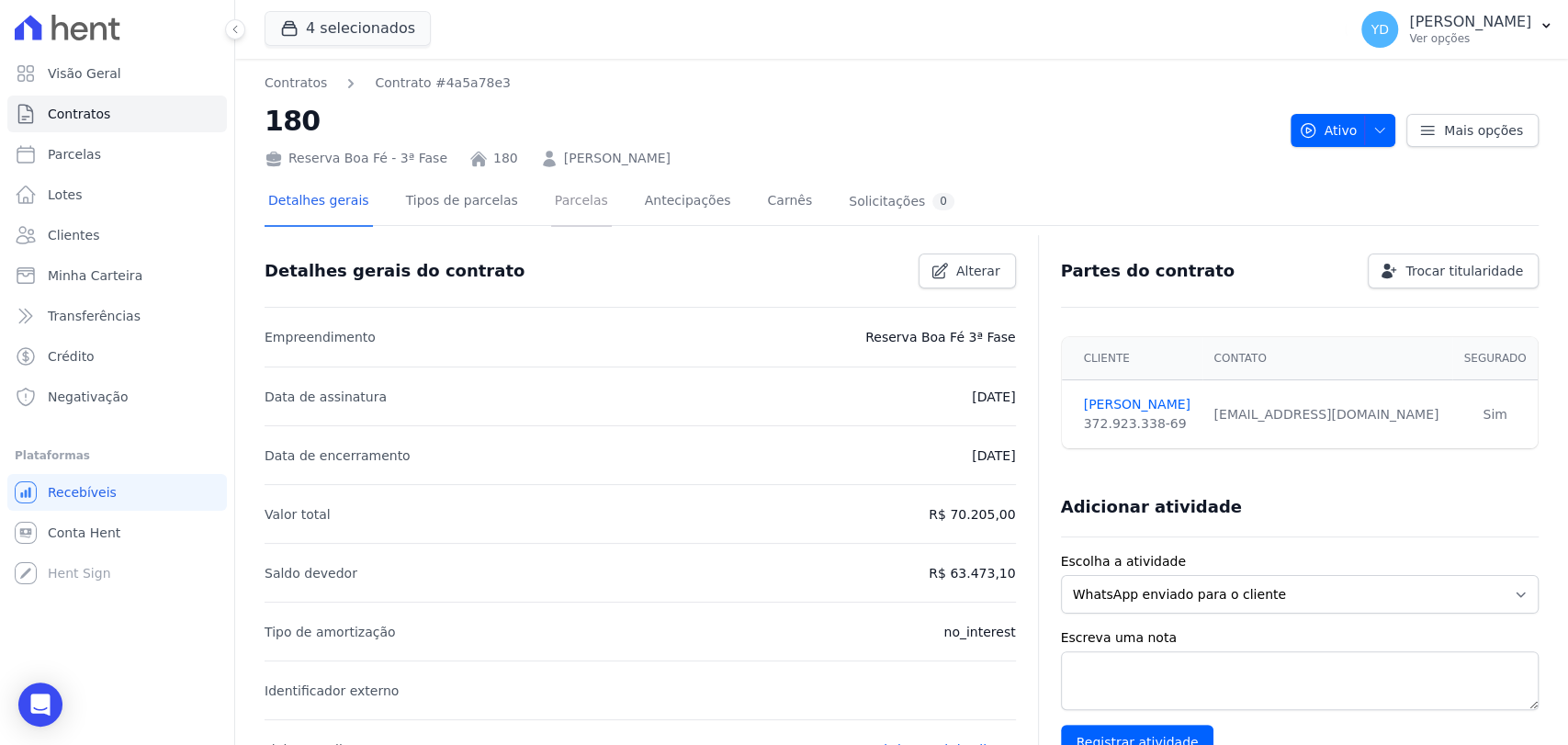
click at [566, 202] on link "Parcelas" at bounding box center [581, 202] width 60 height 49
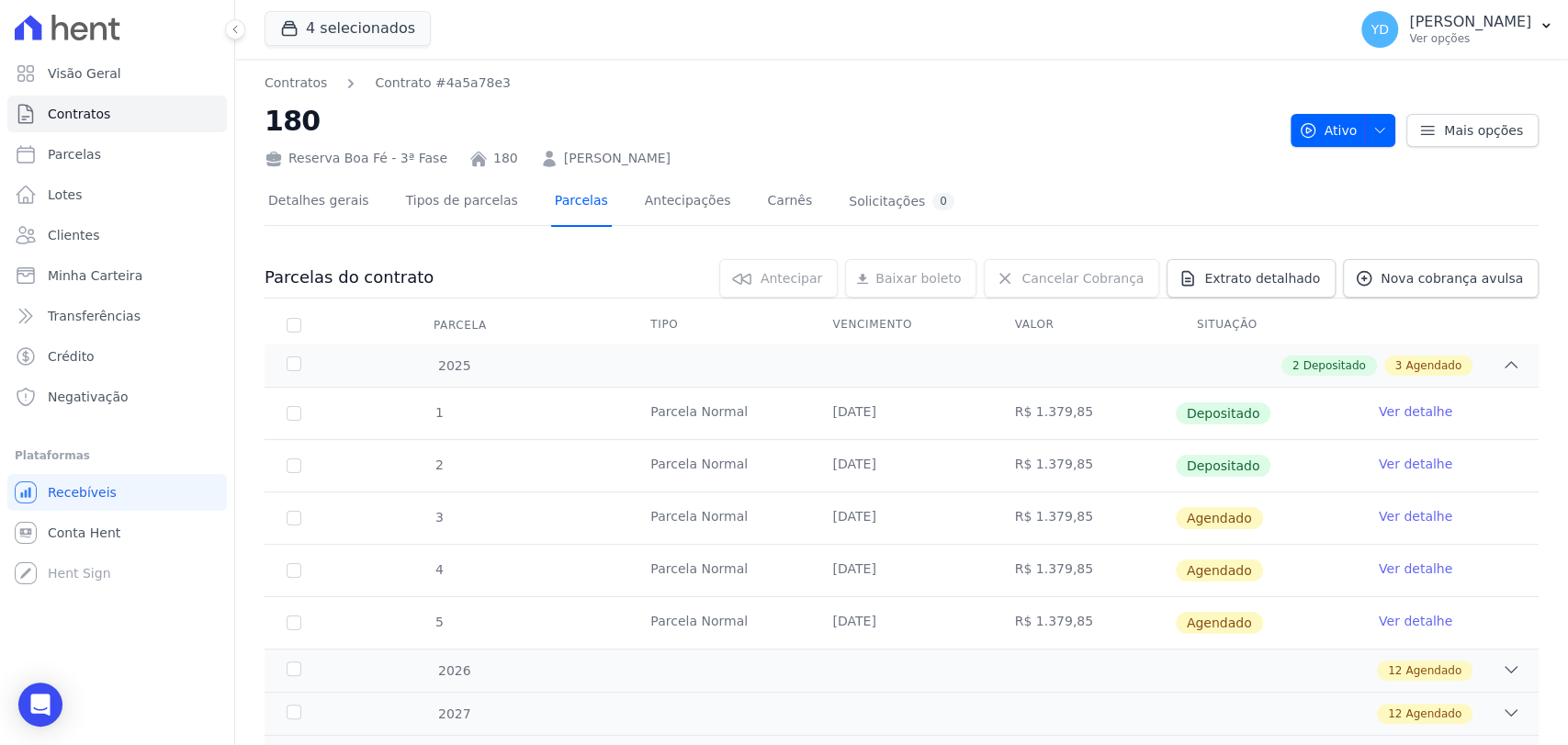
click at [551, 207] on link "Parcelas" at bounding box center [581, 202] width 60 height 49
click at [1416, 507] on link "Ver detalhe" at bounding box center [1416, 516] width 73 height 19
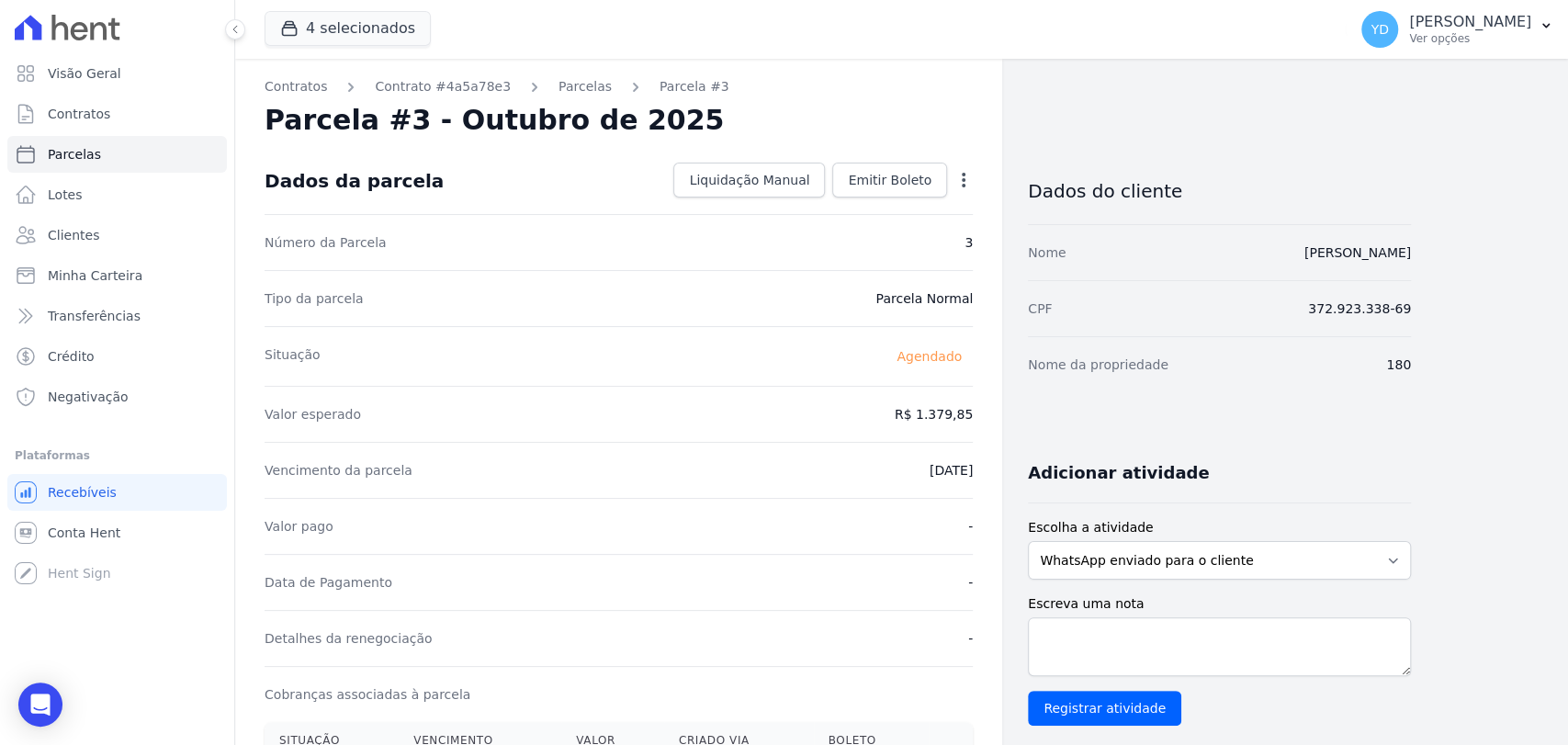
drag, startPoint x: 909, startPoint y: 475, endPoint x: 972, endPoint y: 477, distance: 63.0
click at [977, 483] on div "Contratos Contrato #4a5a78e3 [GEOGRAPHIC_DATA] Parcela #3 [GEOGRAPHIC_DATA] #3 …" at bounding box center [618, 649] width 767 height 1181
click at [959, 466] on dd "[DATE]" at bounding box center [951, 470] width 43 height 19
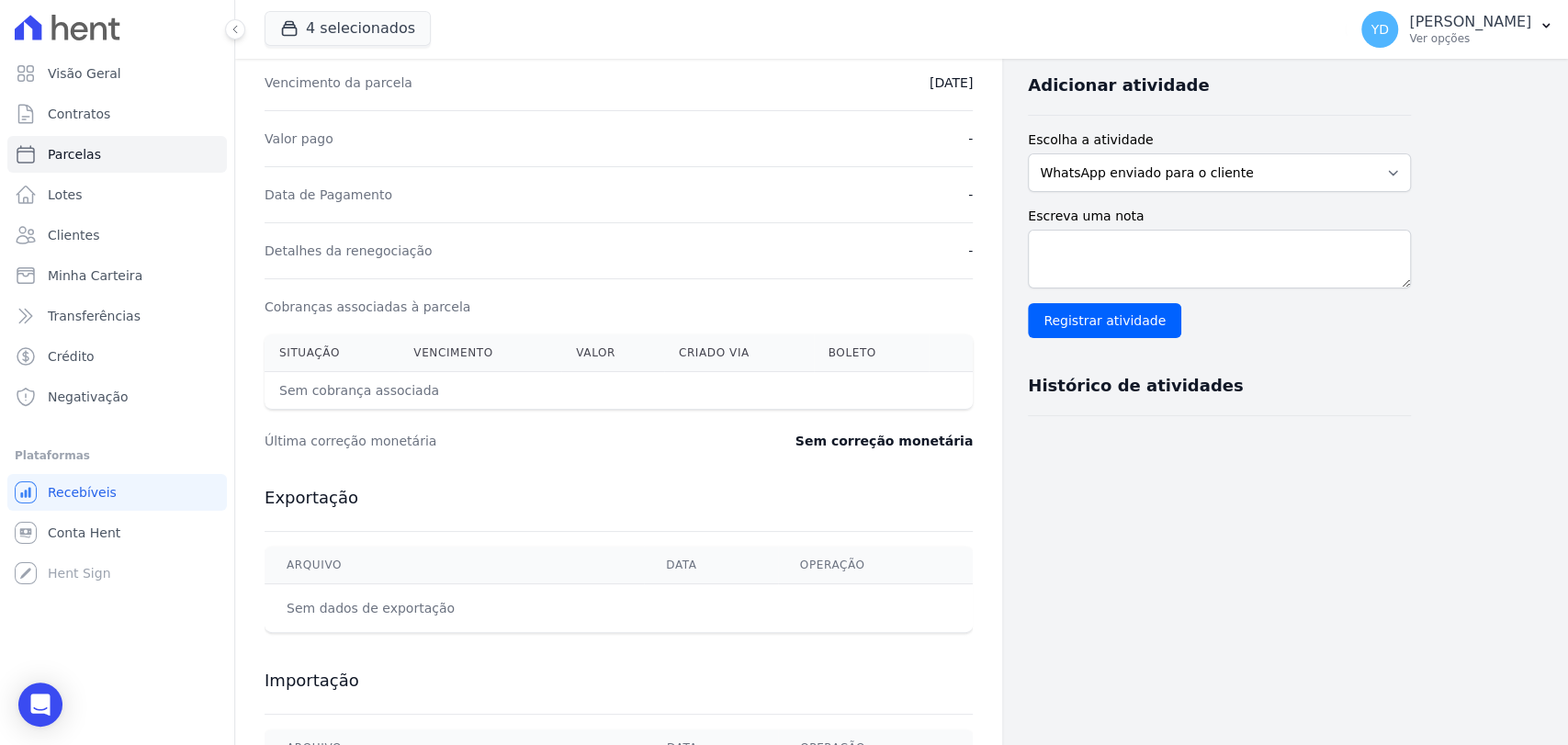
scroll to position [408, 0]
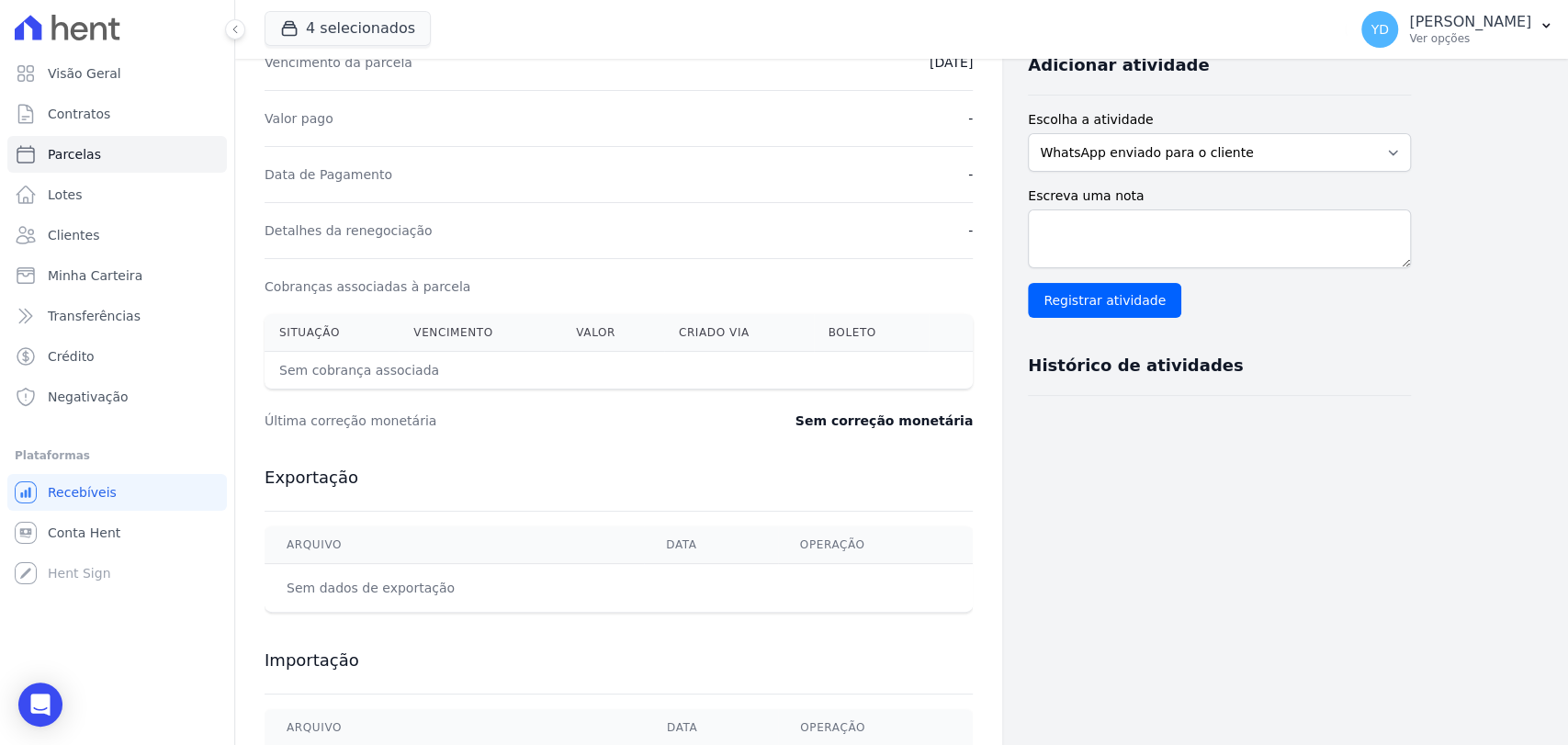
click at [740, 355] on th "Sem cobrança associada" at bounding box center [539, 371] width 549 height 38
click at [744, 362] on th "Sem cobrança associada" at bounding box center [539, 371] width 549 height 38
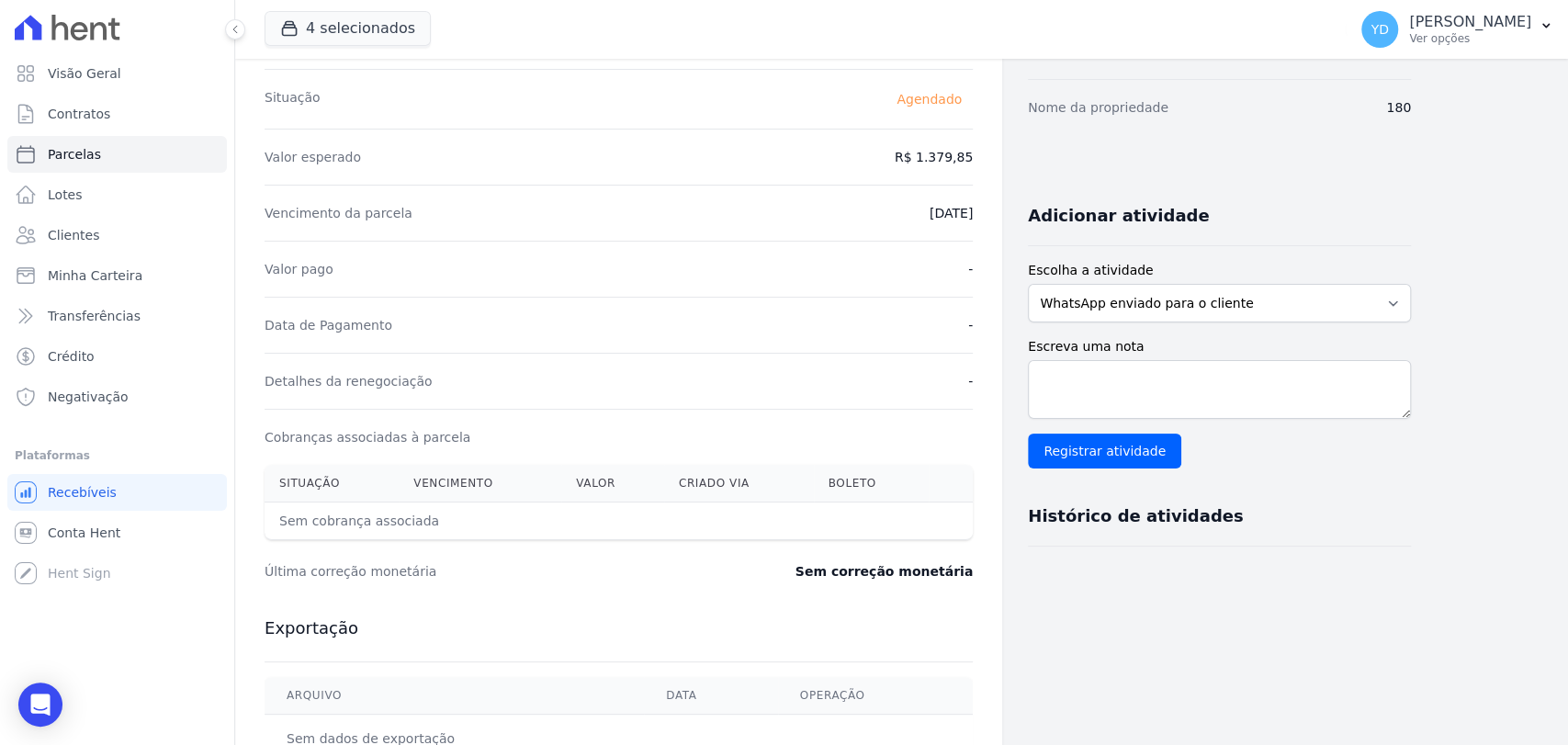
scroll to position [0, 0]
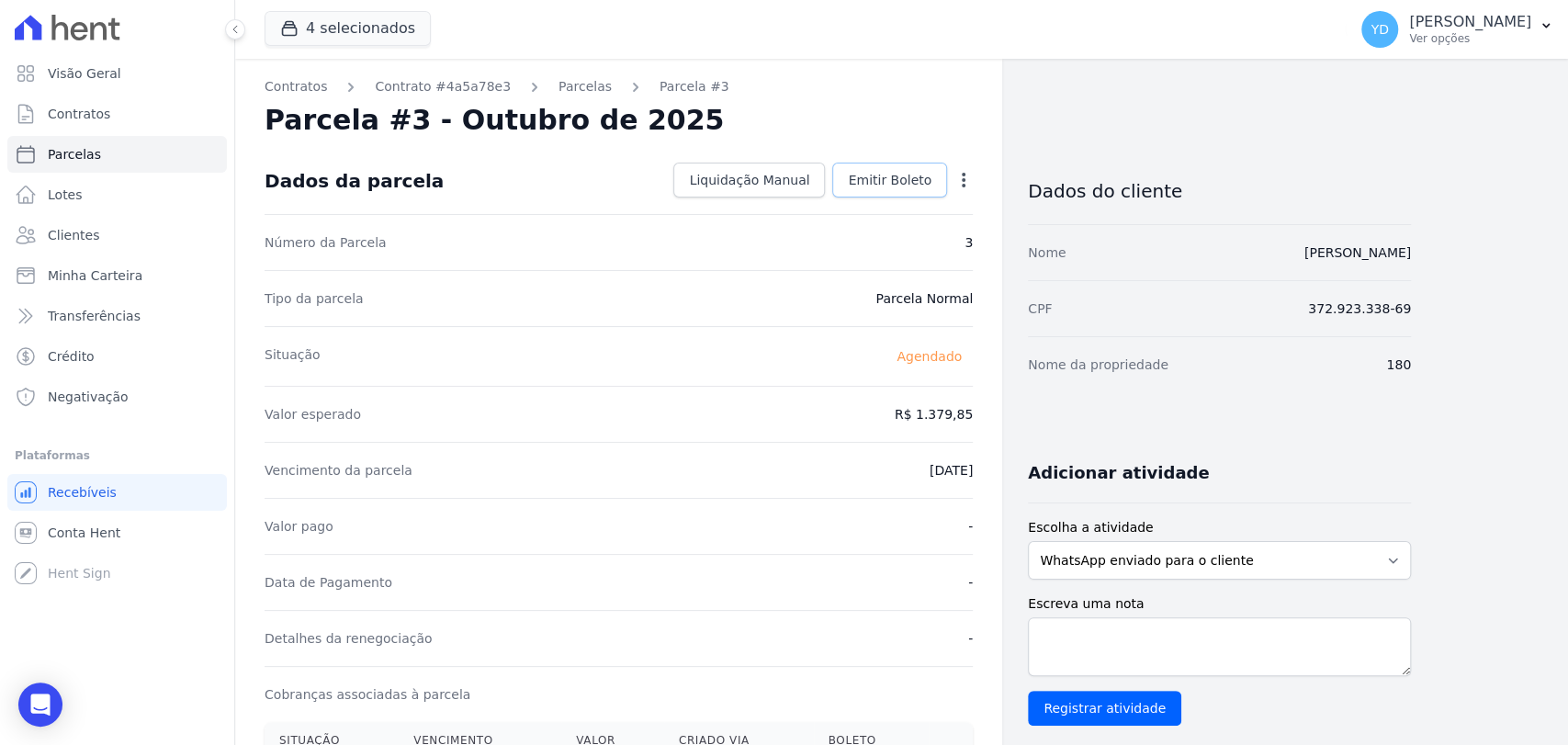
click at [879, 182] on span "Emitir Boleto" at bounding box center [889, 181] width 84 height 19
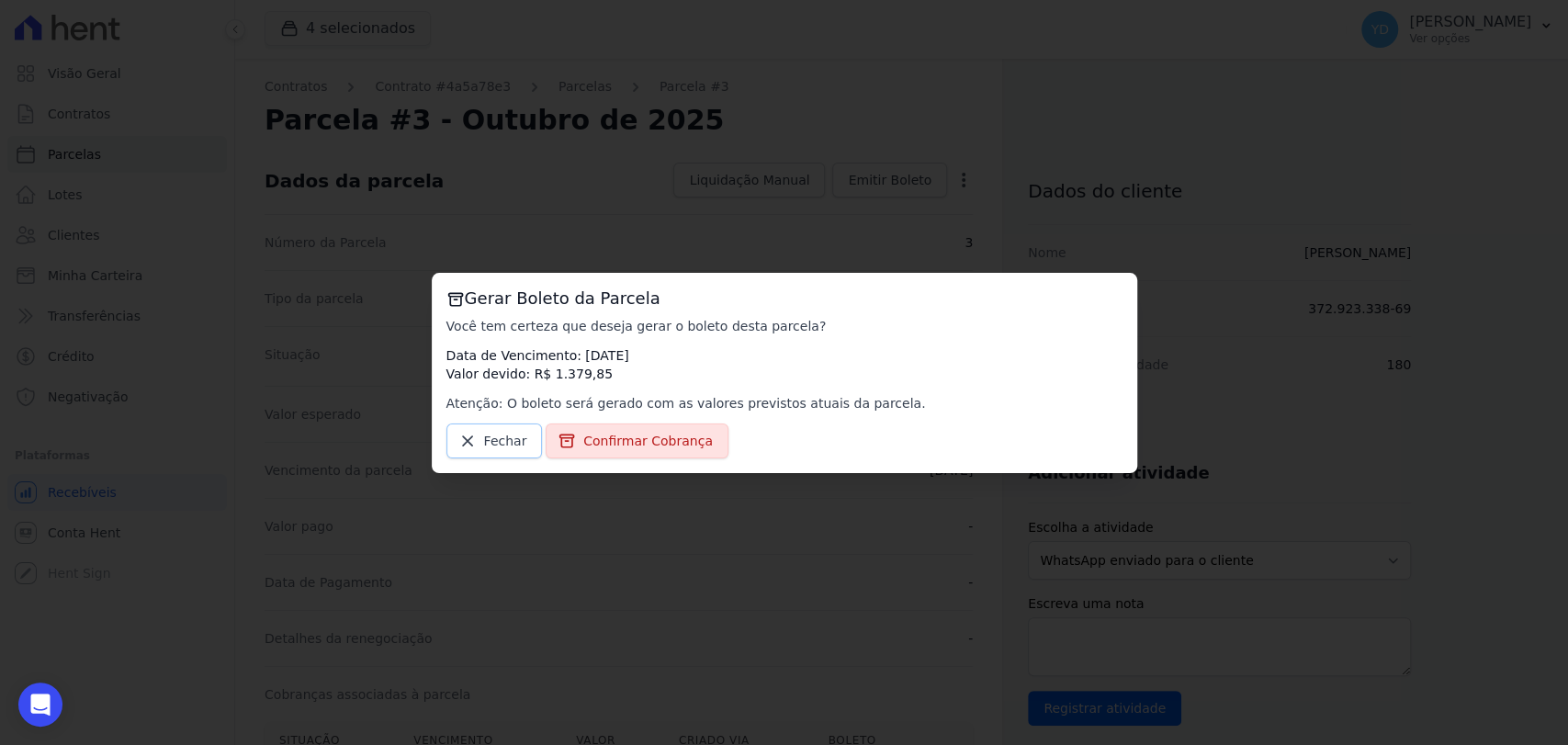
click at [501, 456] on link "Fechar" at bounding box center [495, 440] width 97 height 35
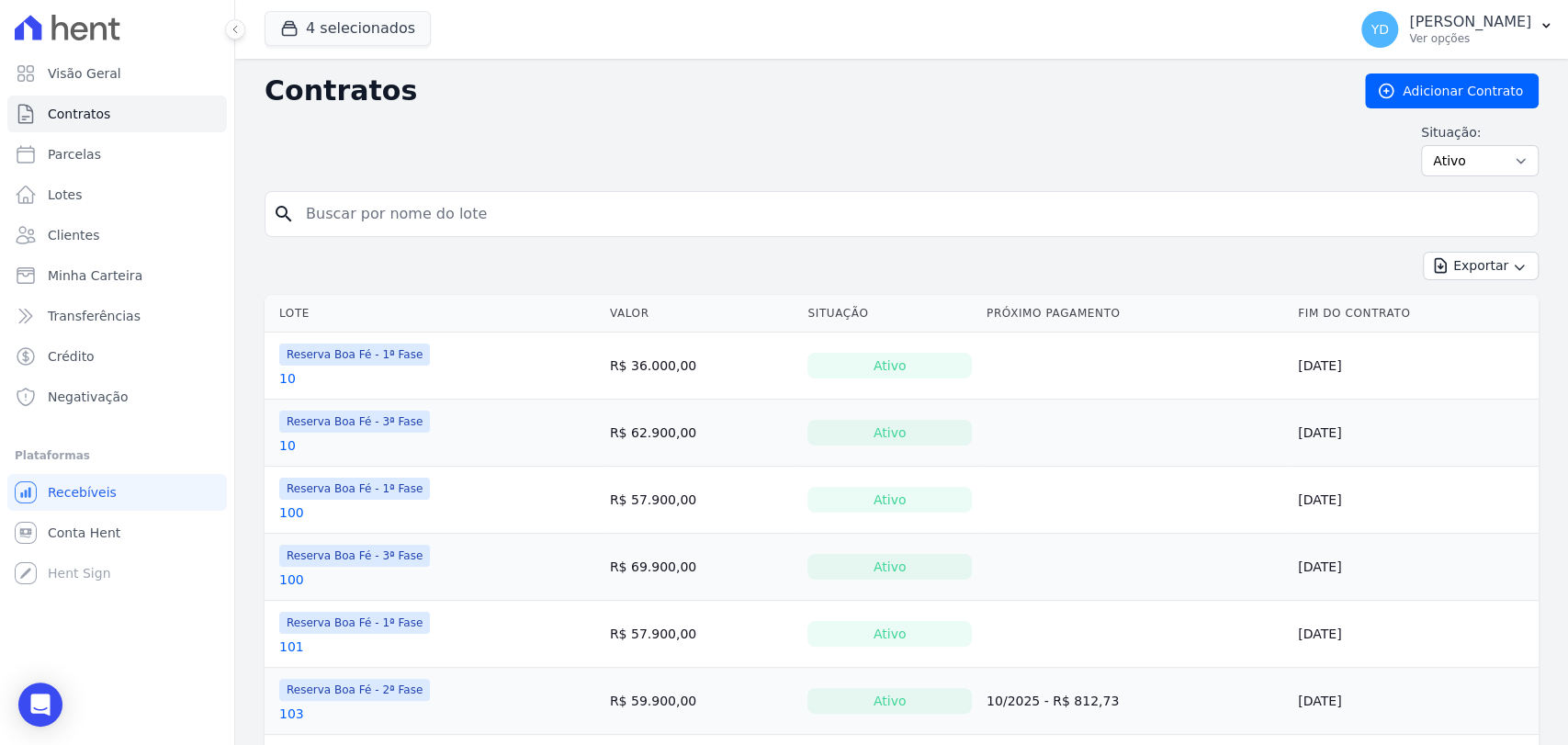
click at [540, 208] on input "search" at bounding box center [911, 214] width 1235 height 37
type input "180"
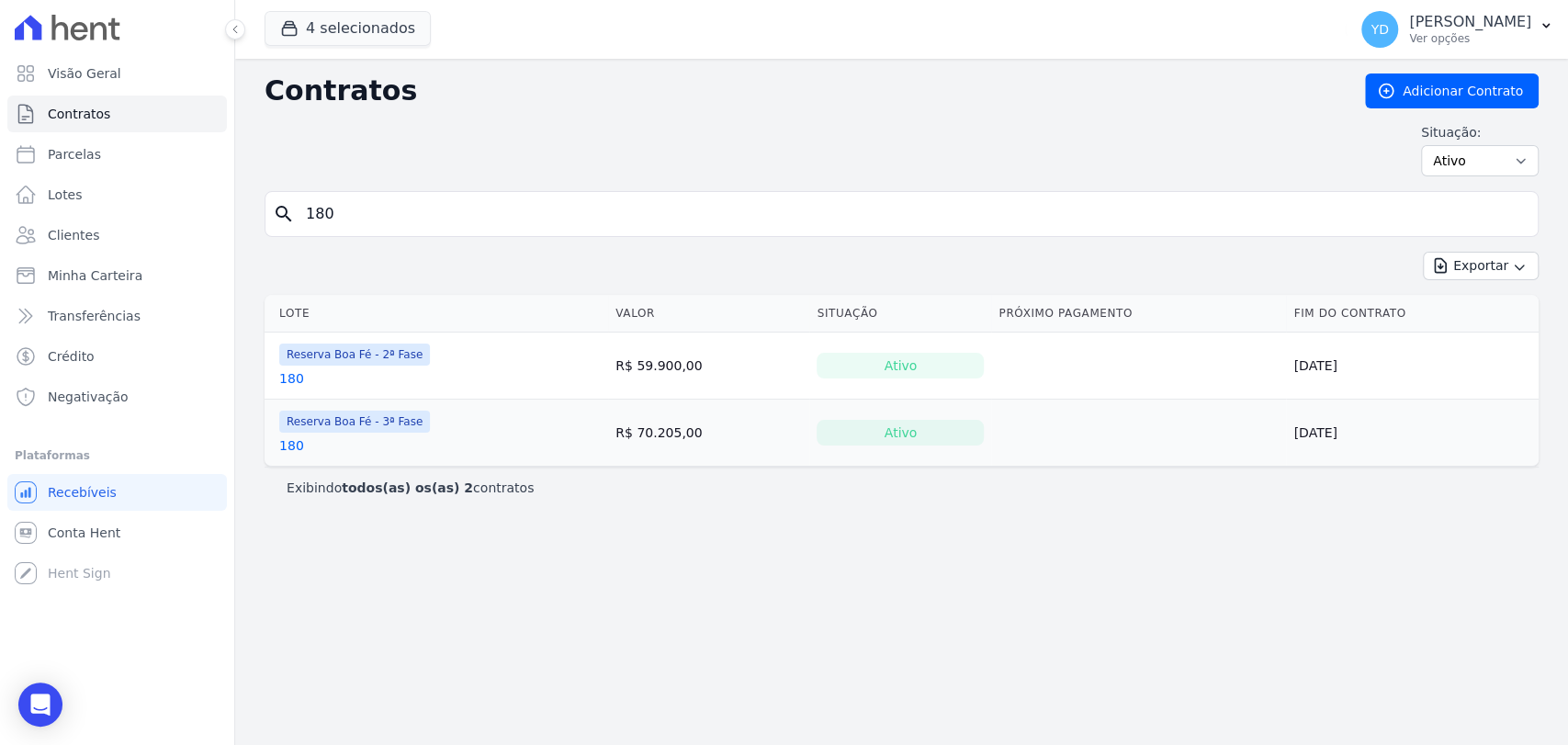
click at [288, 378] on link "180" at bounding box center [292, 379] width 24 height 19
click at [293, 376] on link "180" at bounding box center [292, 379] width 24 height 19
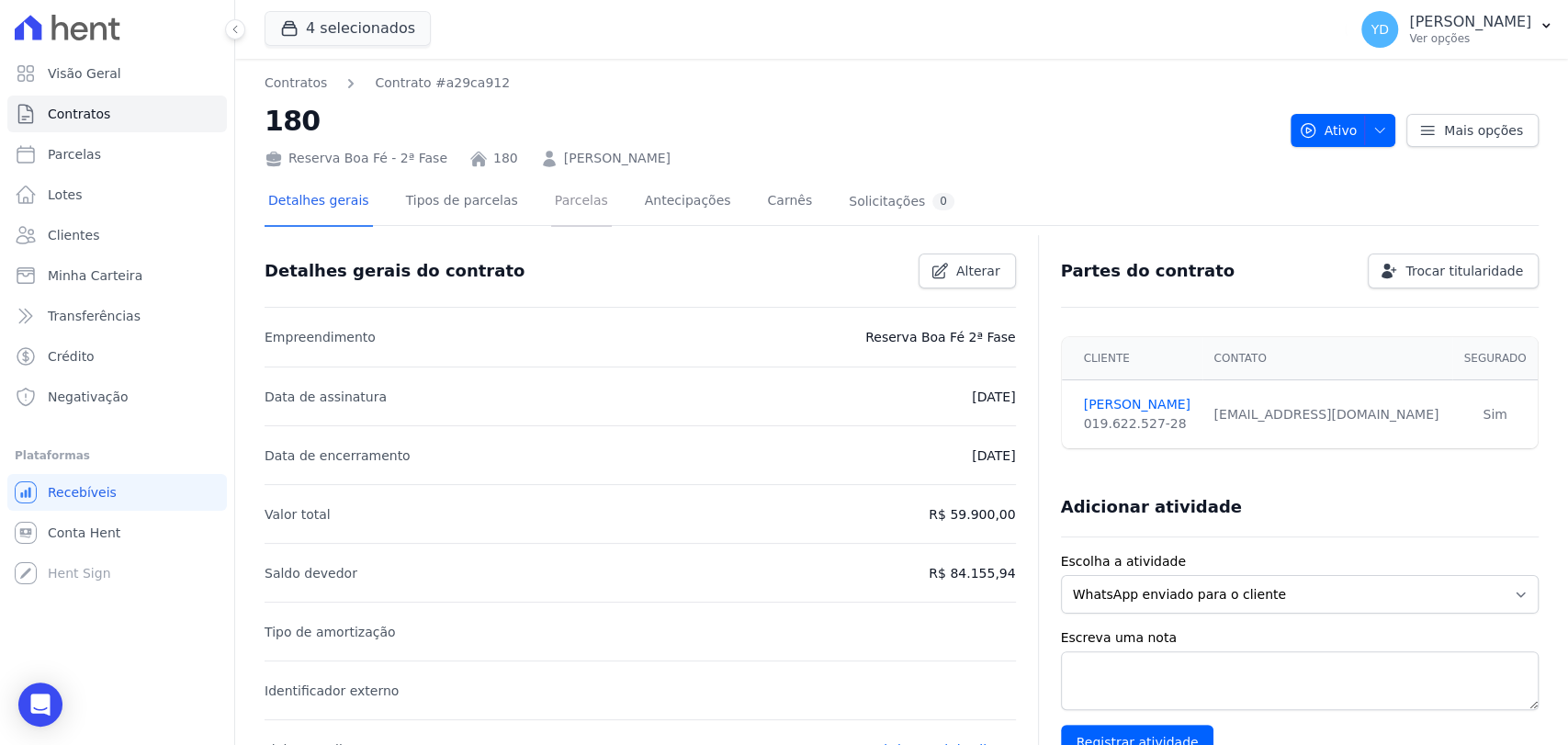
click at [566, 207] on link "Parcelas" at bounding box center [581, 202] width 60 height 49
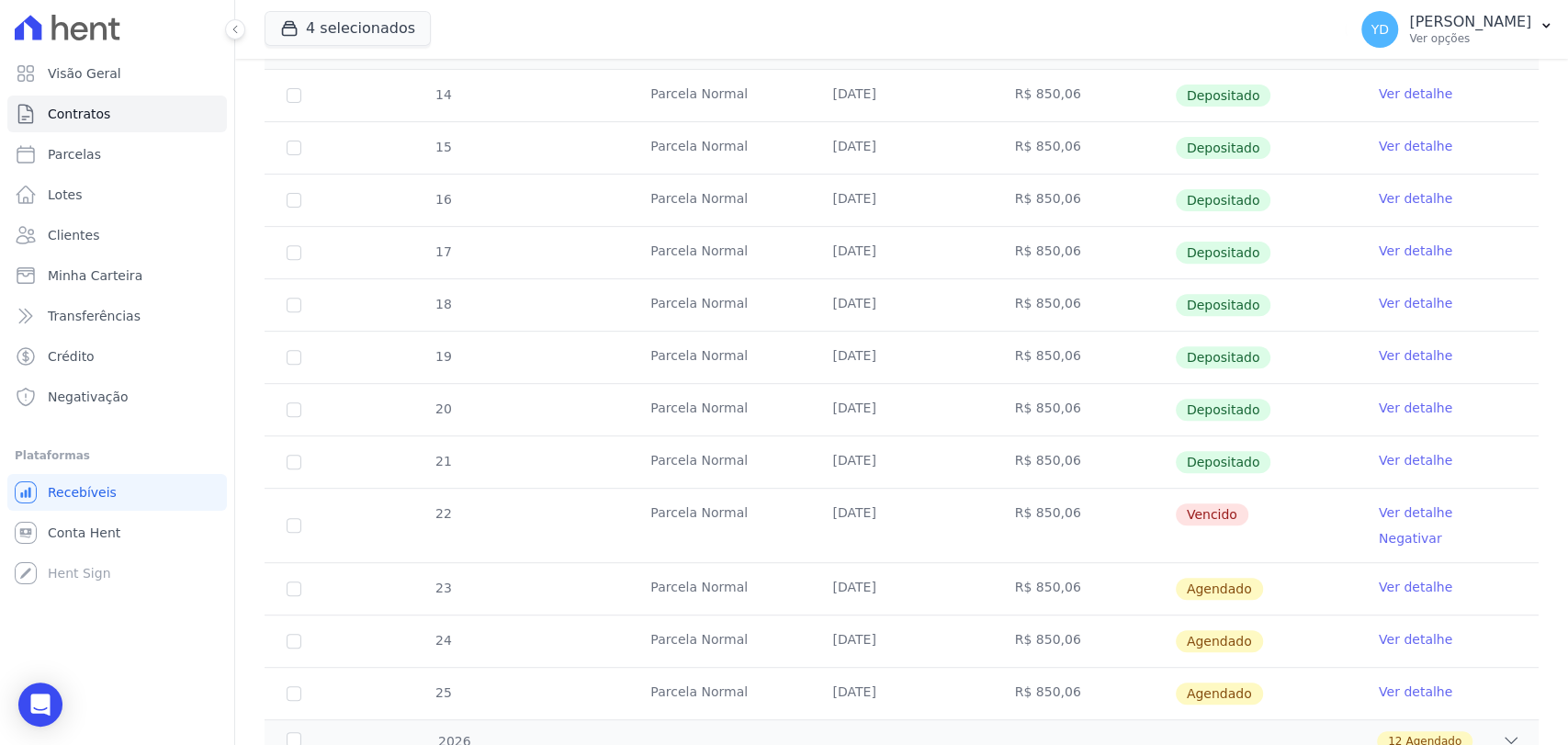
scroll to position [408, 0]
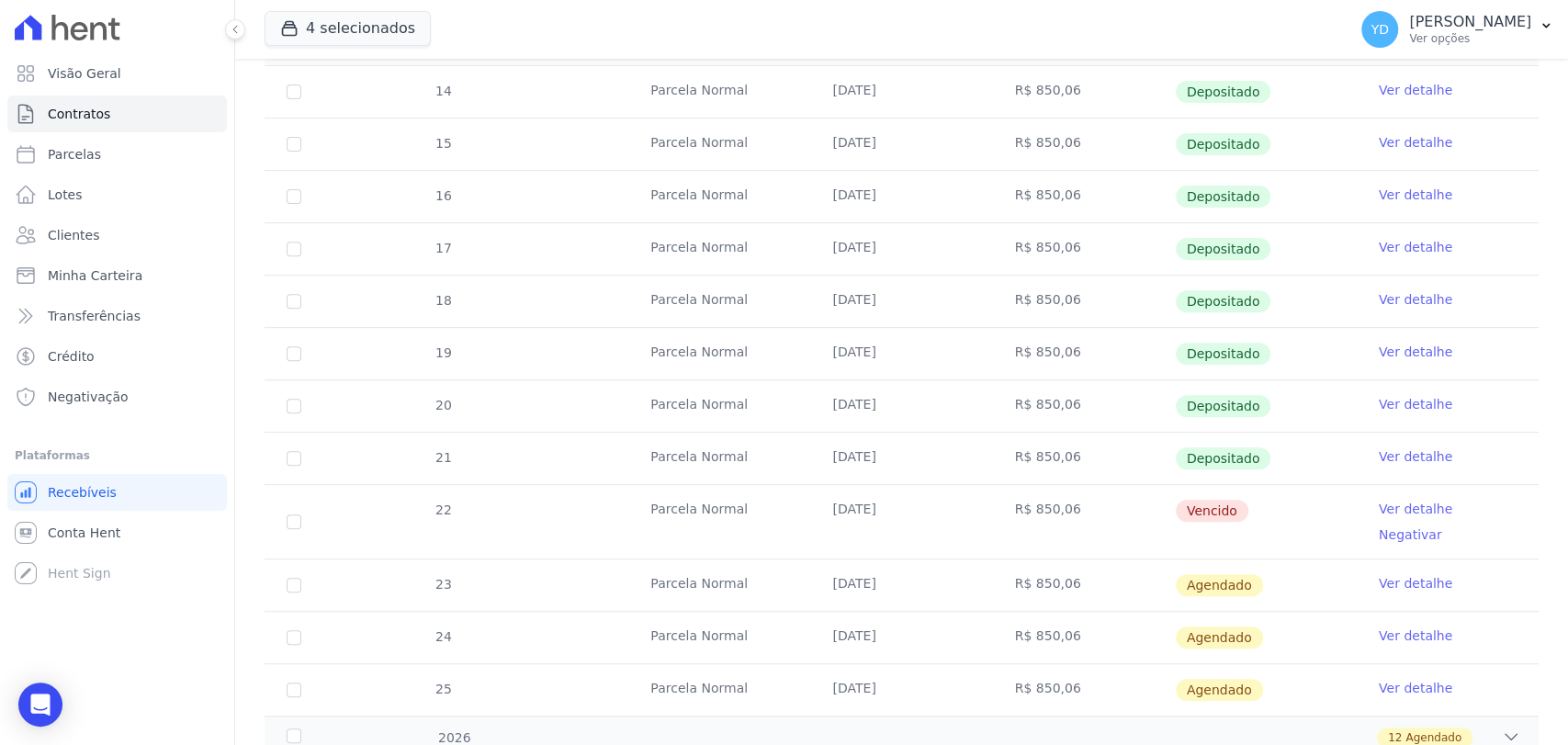
click at [1379, 510] on link "Ver detalhe" at bounding box center [1416, 509] width 73 height 19
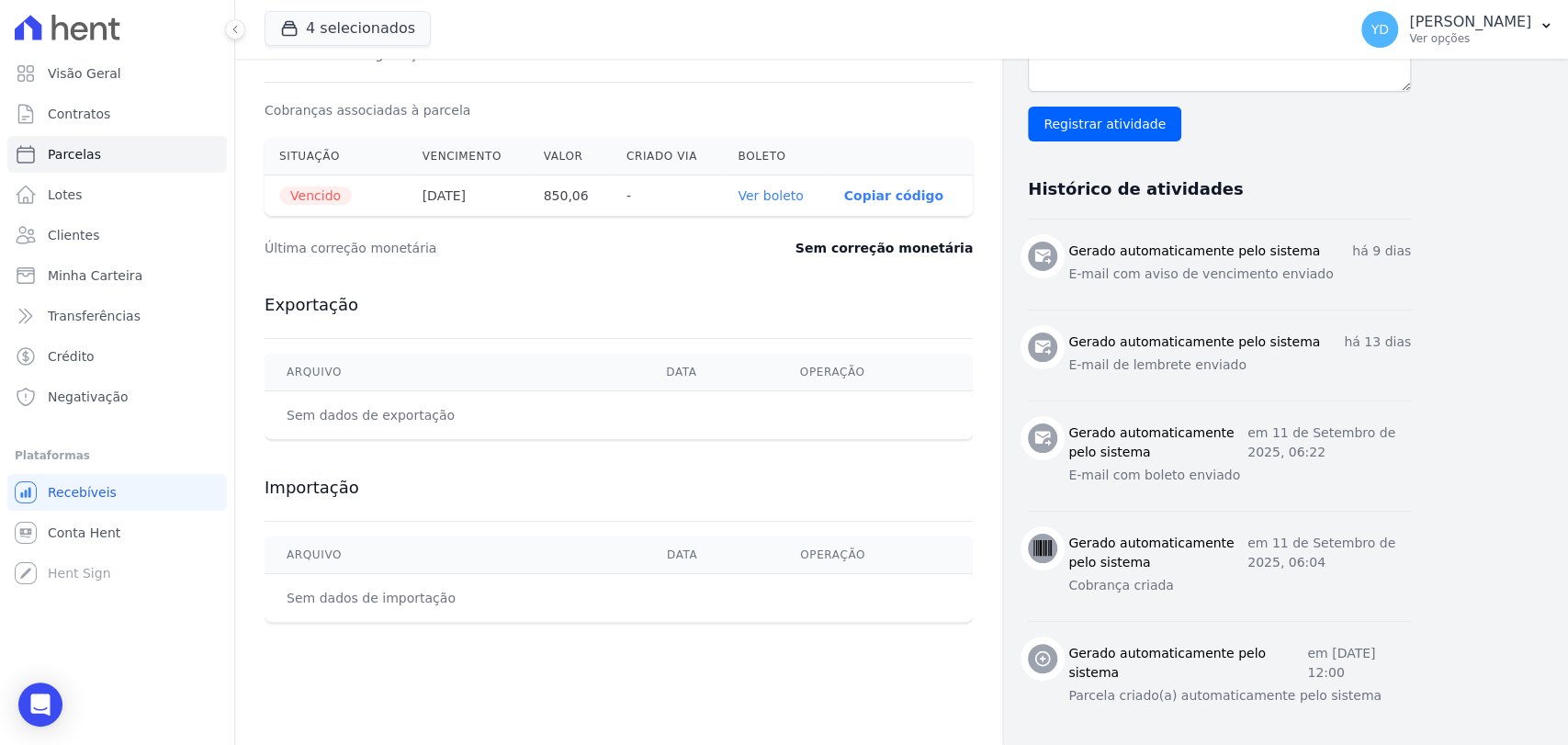
scroll to position [598, 0]
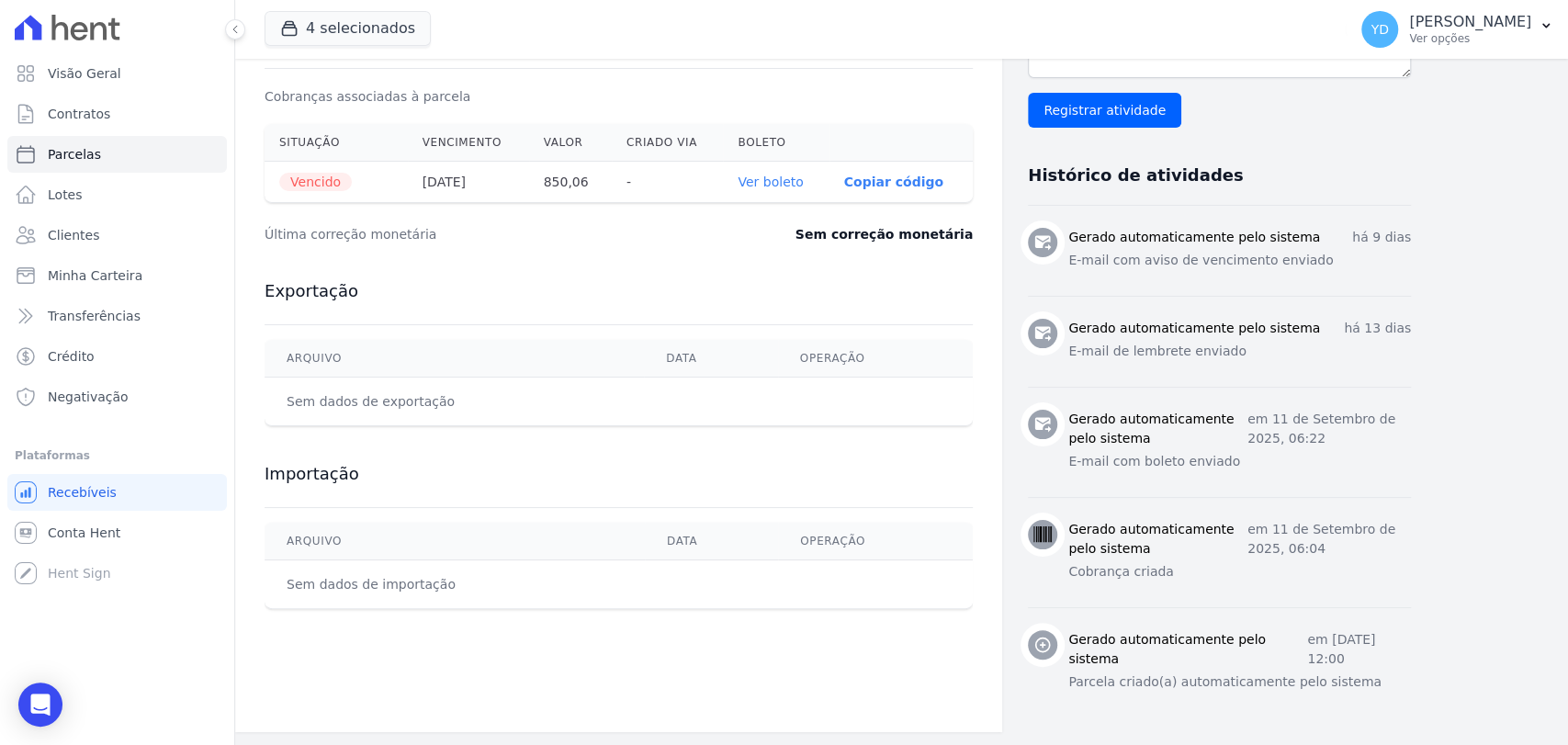
click at [776, 181] on link "Ver boleto" at bounding box center [769, 182] width 65 height 15
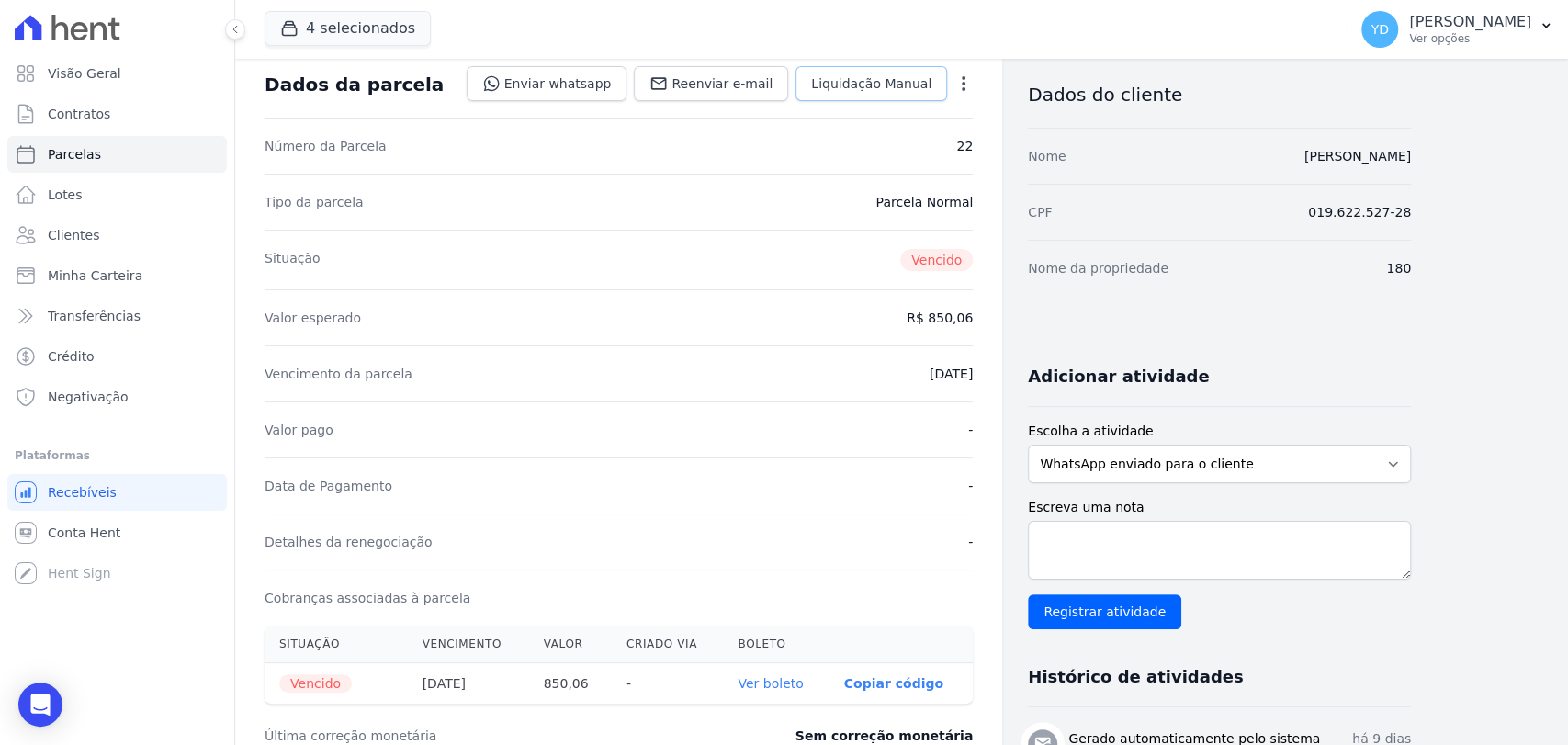
scroll to position [0, 0]
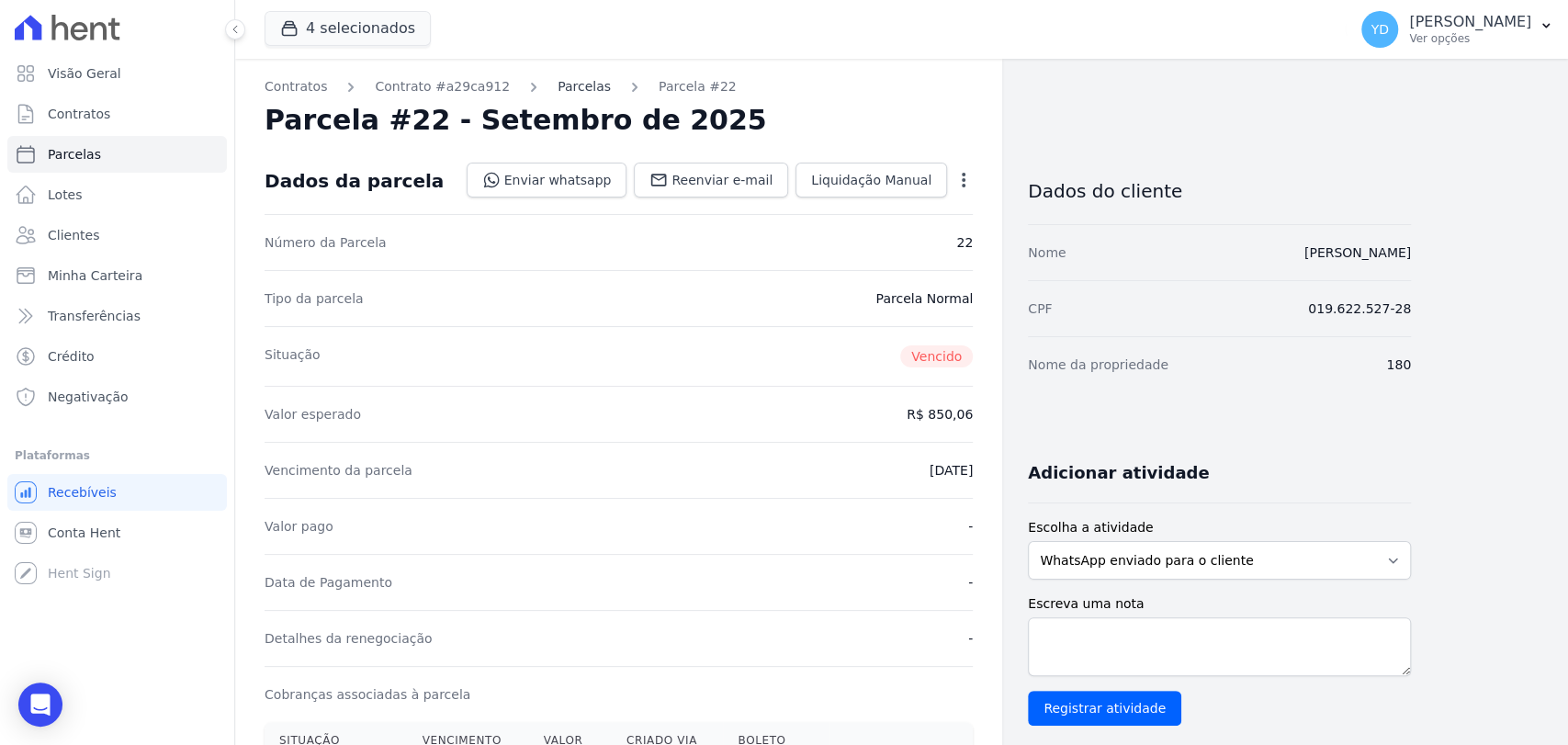
click at [566, 87] on link "Parcelas" at bounding box center [584, 87] width 54 height 20
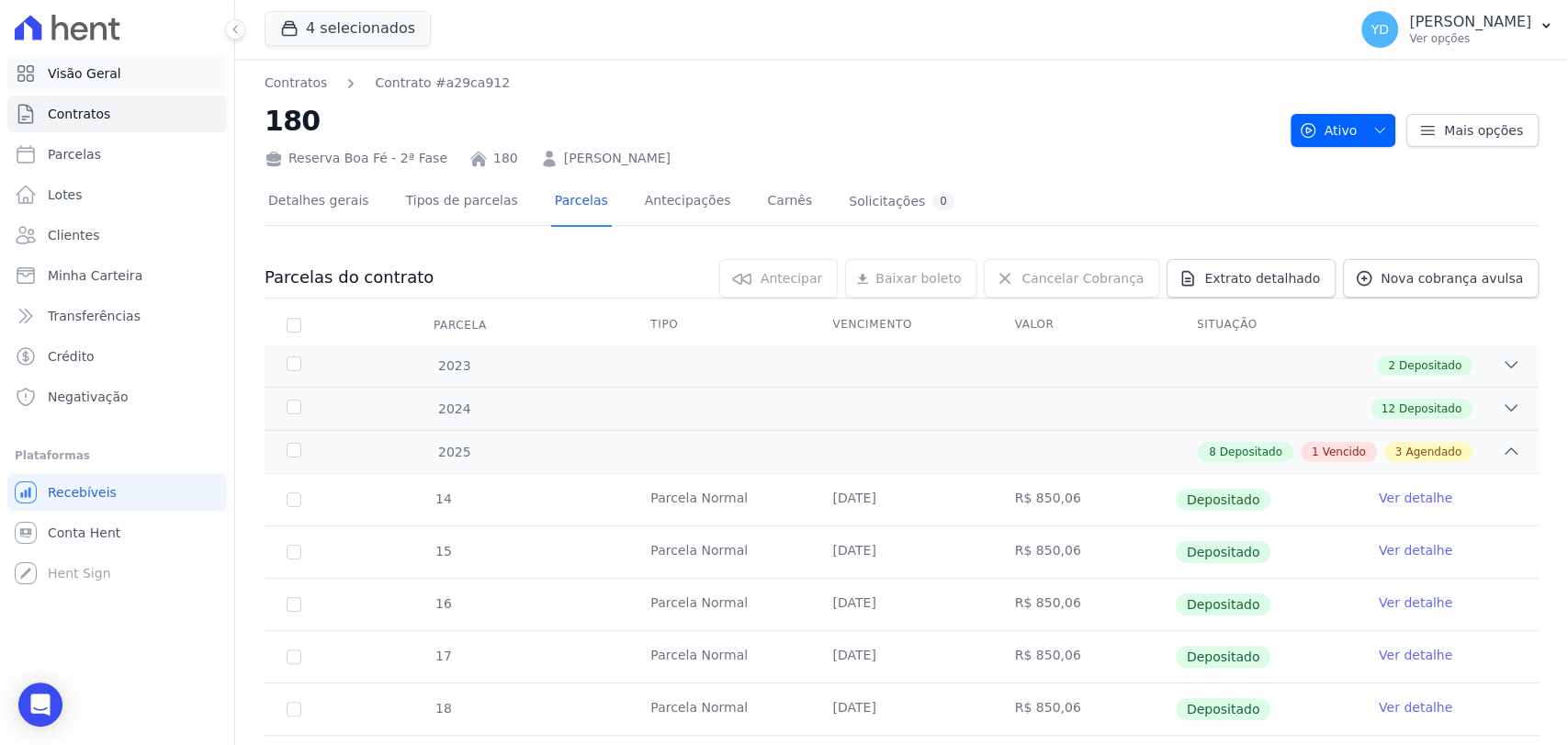
click at [176, 89] on link "Visão Geral" at bounding box center [117, 73] width 219 height 37
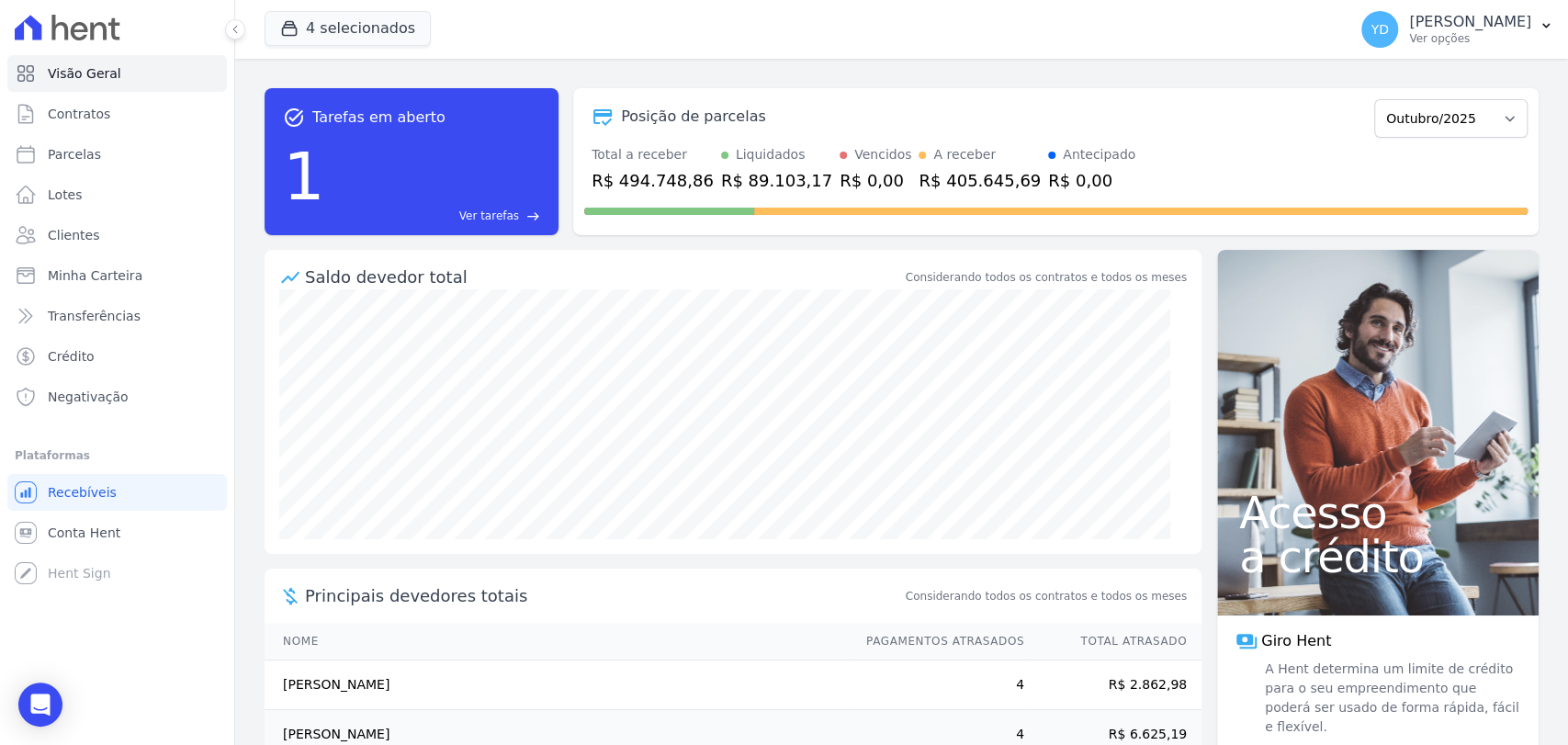
click at [188, 93] on ul "Visão Geral Contratos Parcelas Lotes Clientes Minha Carteira Transferências Cré…" at bounding box center [117, 235] width 219 height 360
click at [191, 100] on link "Contratos" at bounding box center [117, 114] width 219 height 37
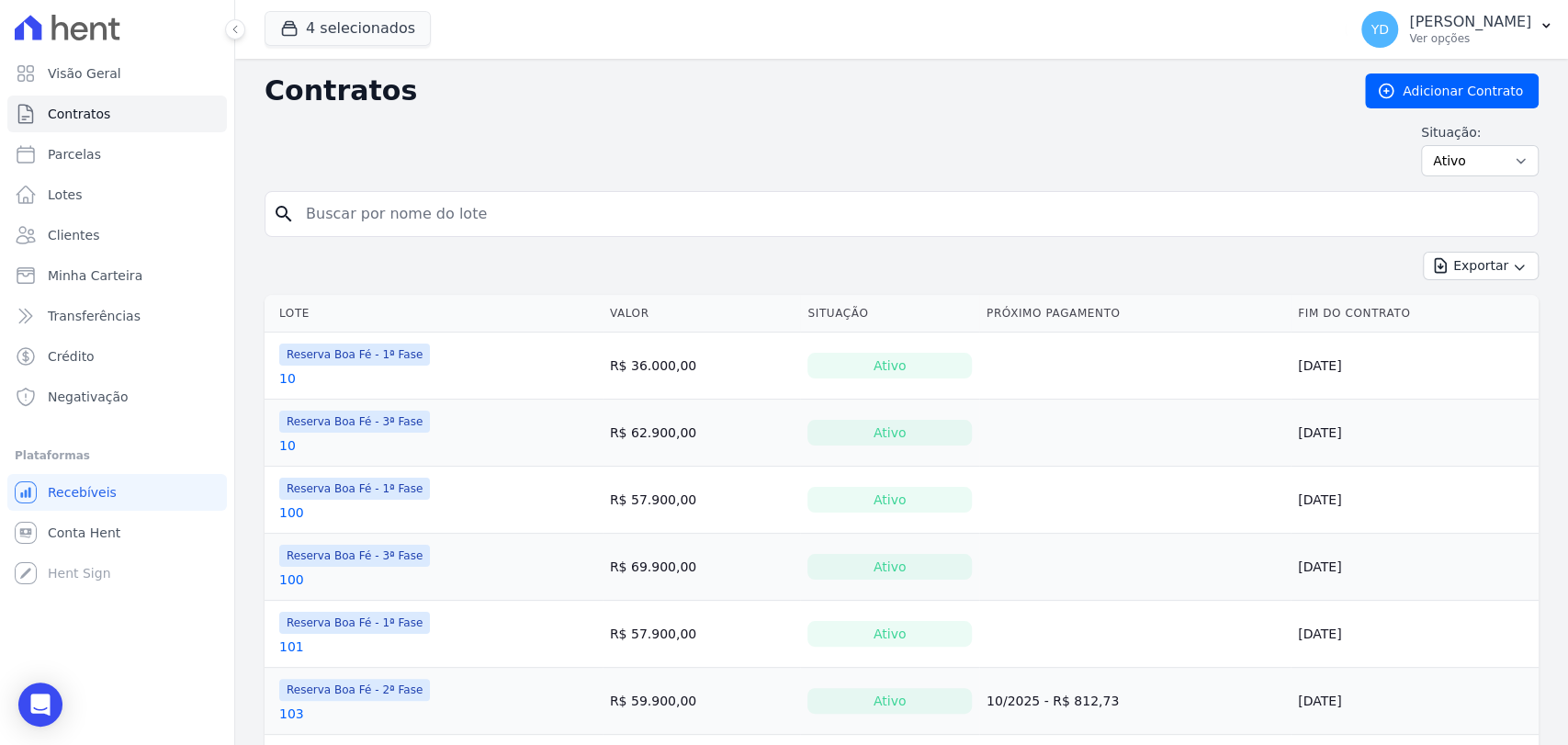
click at [502, 214] on input "search" at bounding box center [911, 214] width 1235 height 37
type input "180"
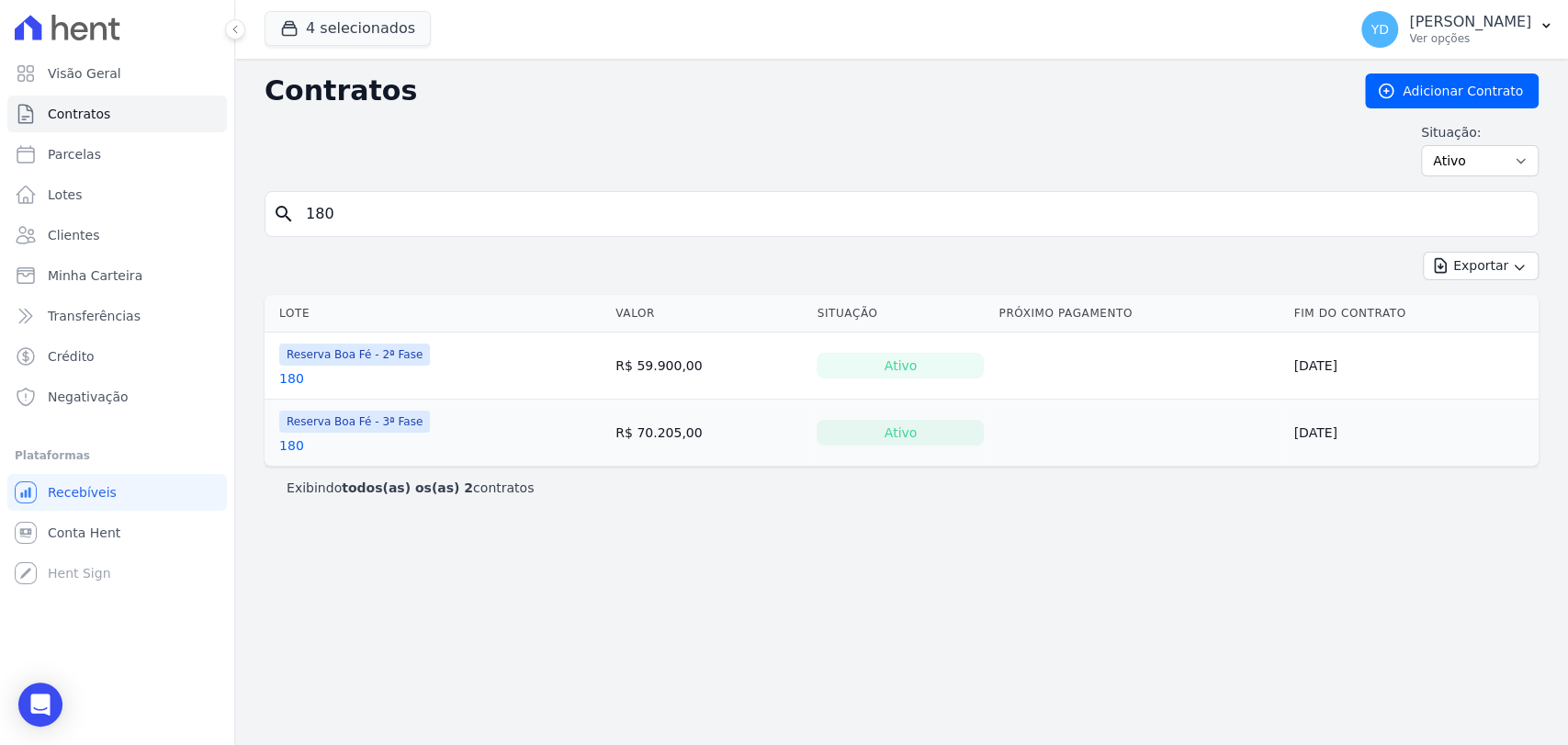
click at [287, 373] on link "180" at bounding box center [292, 379] width 24 height 19
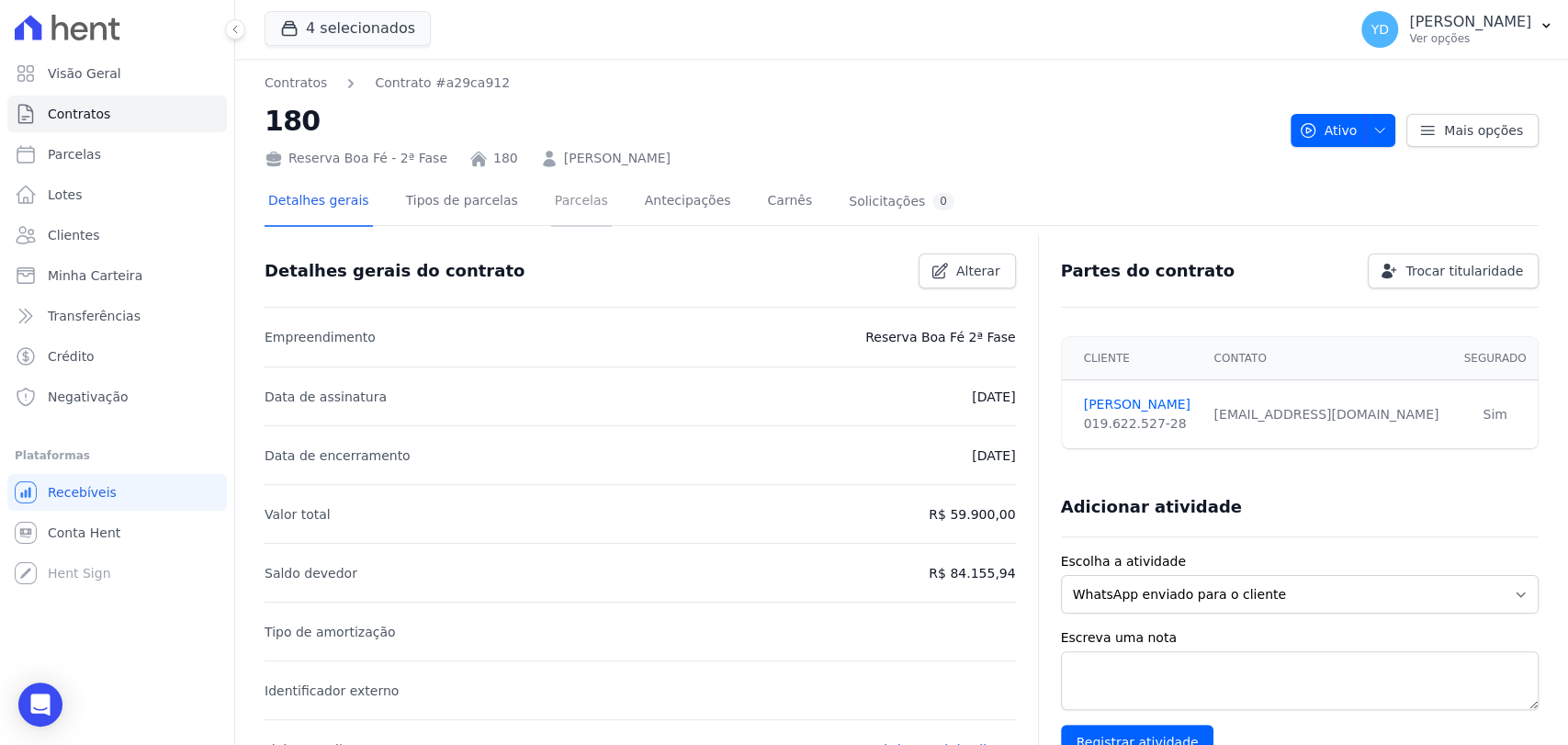
click at [551, 186] on link "Parcelas" at bounding box center [581, 202] width 60 height 49
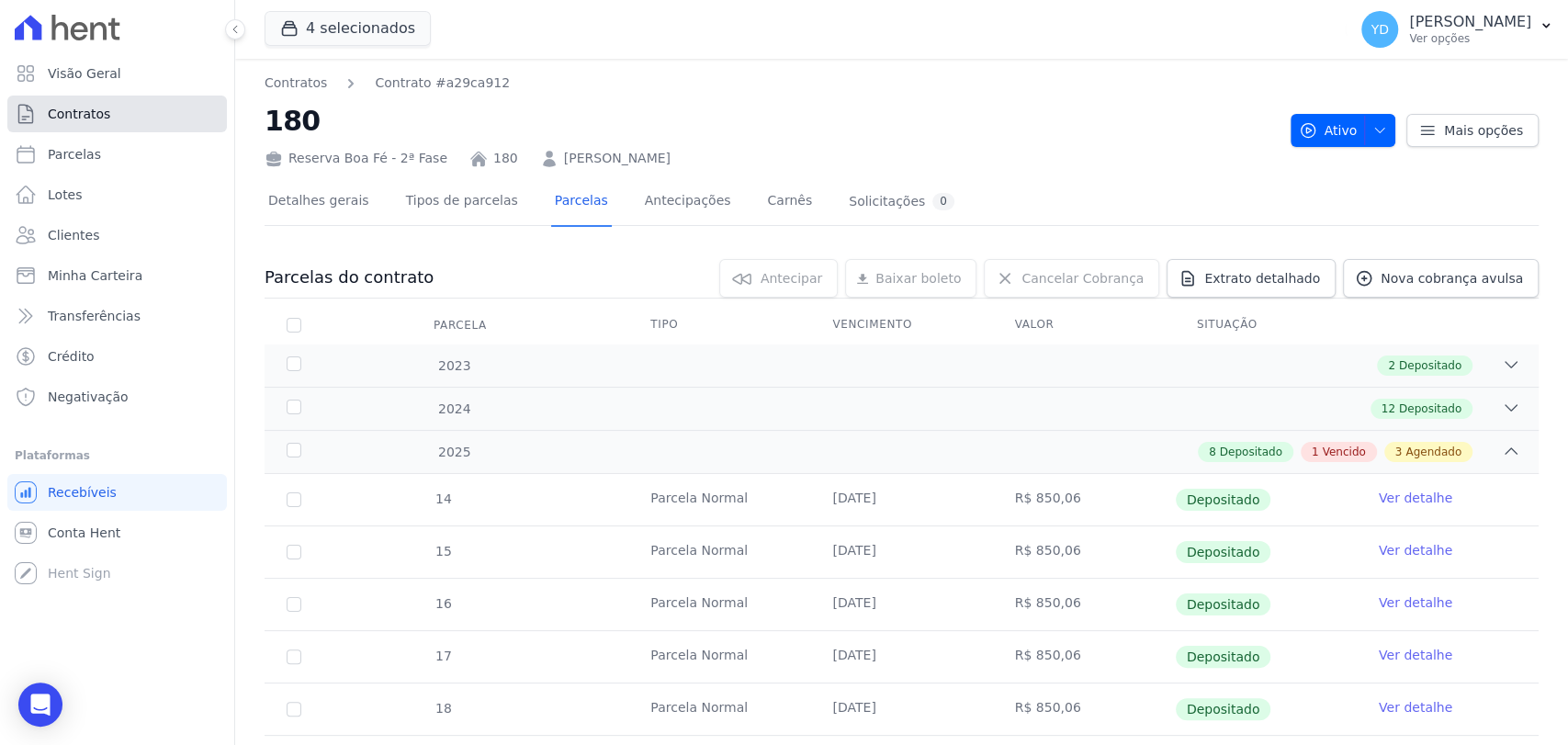
click at [108, 107] on link "Contratos" at bounding box center [117, 114] width 219 height 37
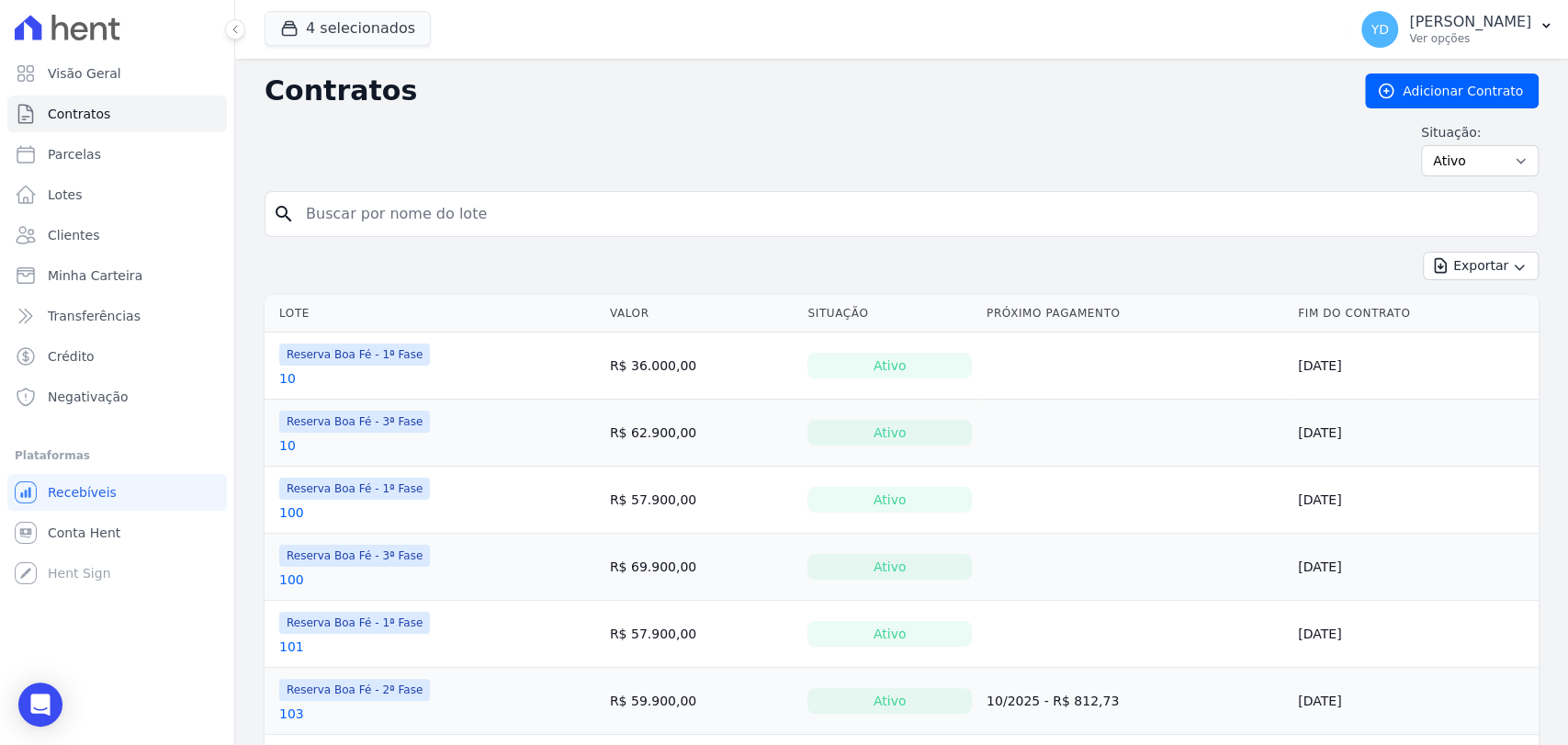
click at [321, 213] on input "search" at bounding box center [911, 214] width 1235 height 37
type input "15"
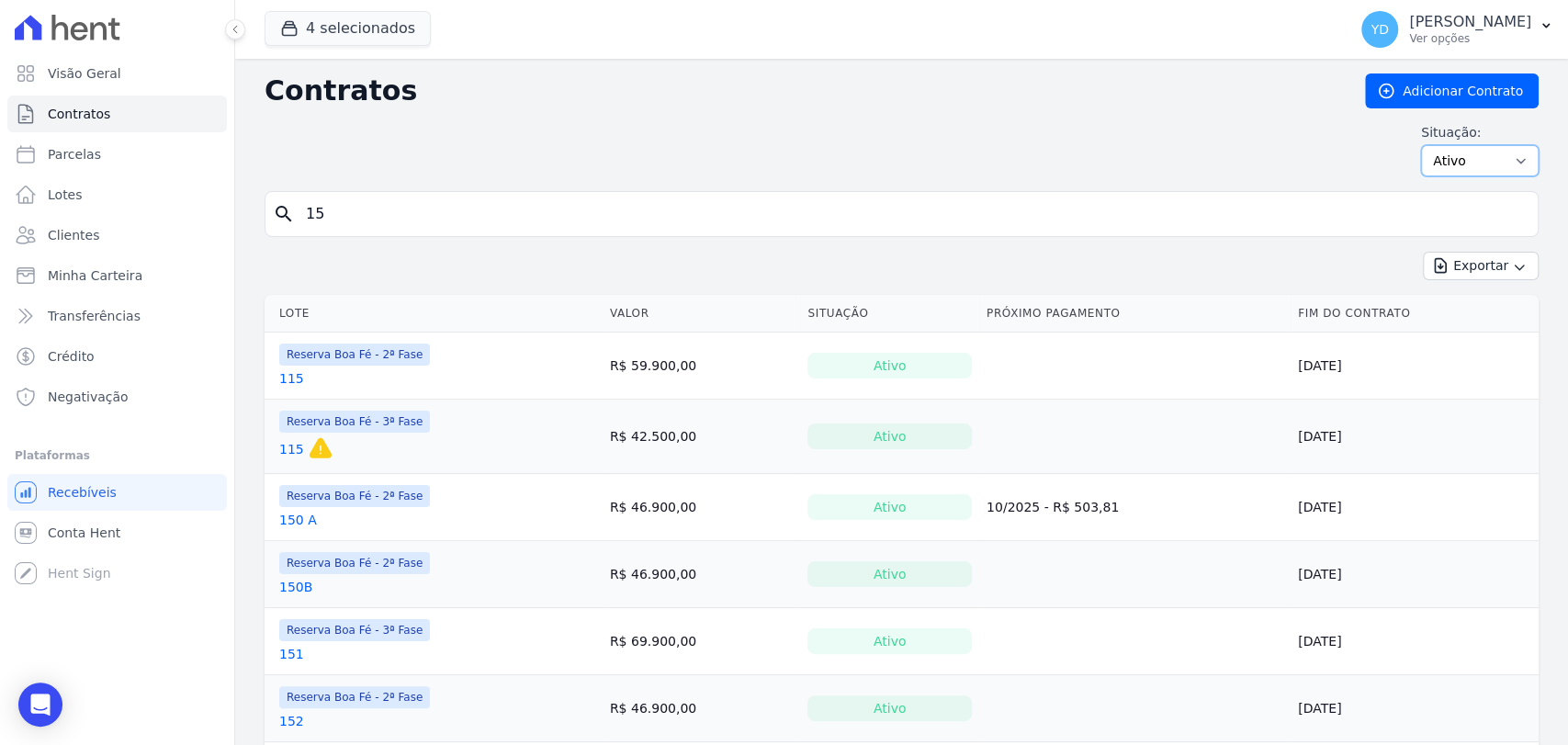
click at [1476, 175] on select "Ativo Todos Pausado Distratado Rascunho Expirado Encerrado" at bounding box center [1480, 160] width 118 height 31
select select "all"
click at [1421, 145] on select "Ativo Todos Pausado Distratado Rascunho Expirado Encerrado" at bounding box center [1480, 160] width 118 height 31
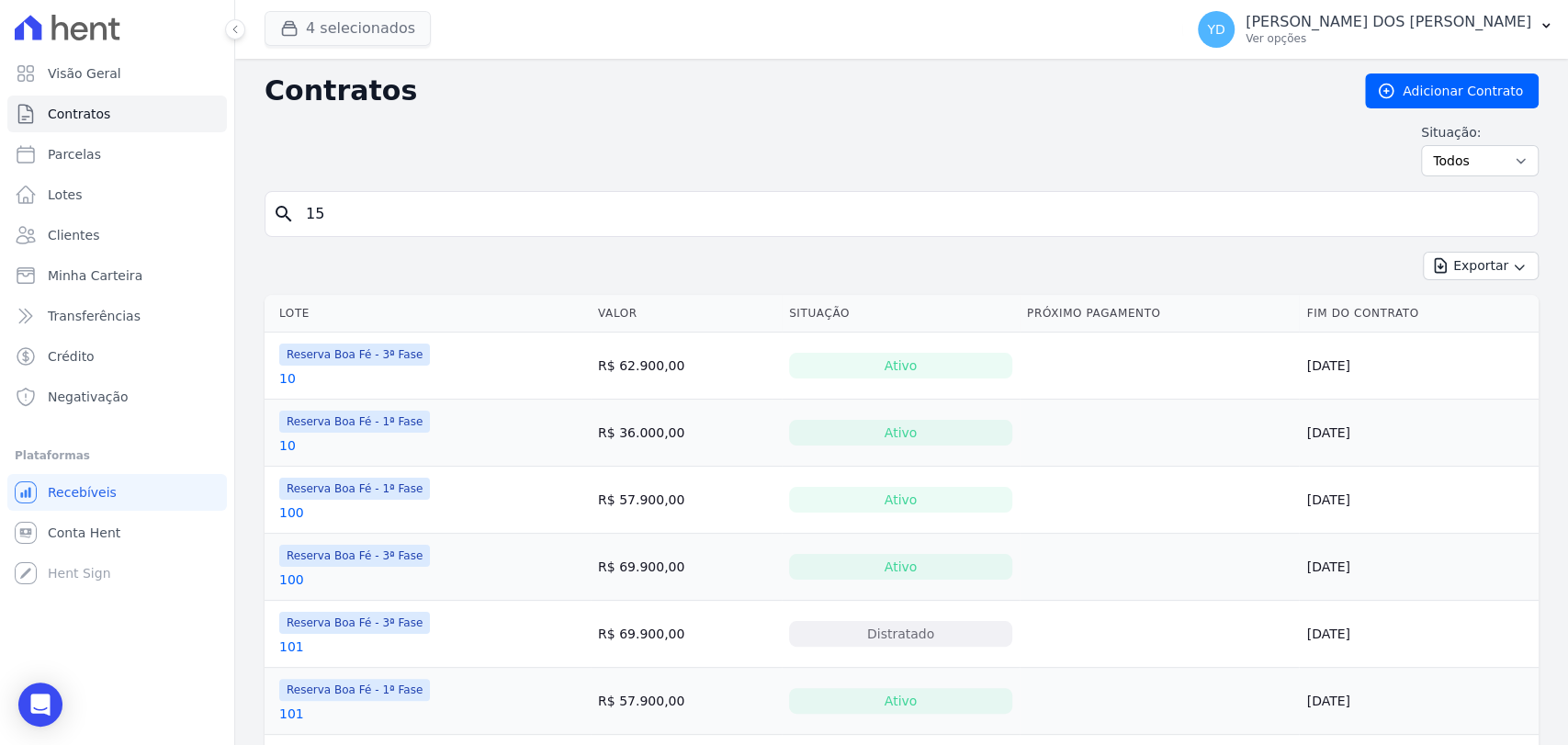
type input "15"
drag, startPoint x: 309, startPoint y: 17, endPoint x: 319, endPoint y: 29, distance: 15.6
click at [310, 17] on button "4 selecionados" at bounding box center [347, 28] width 166 height 35
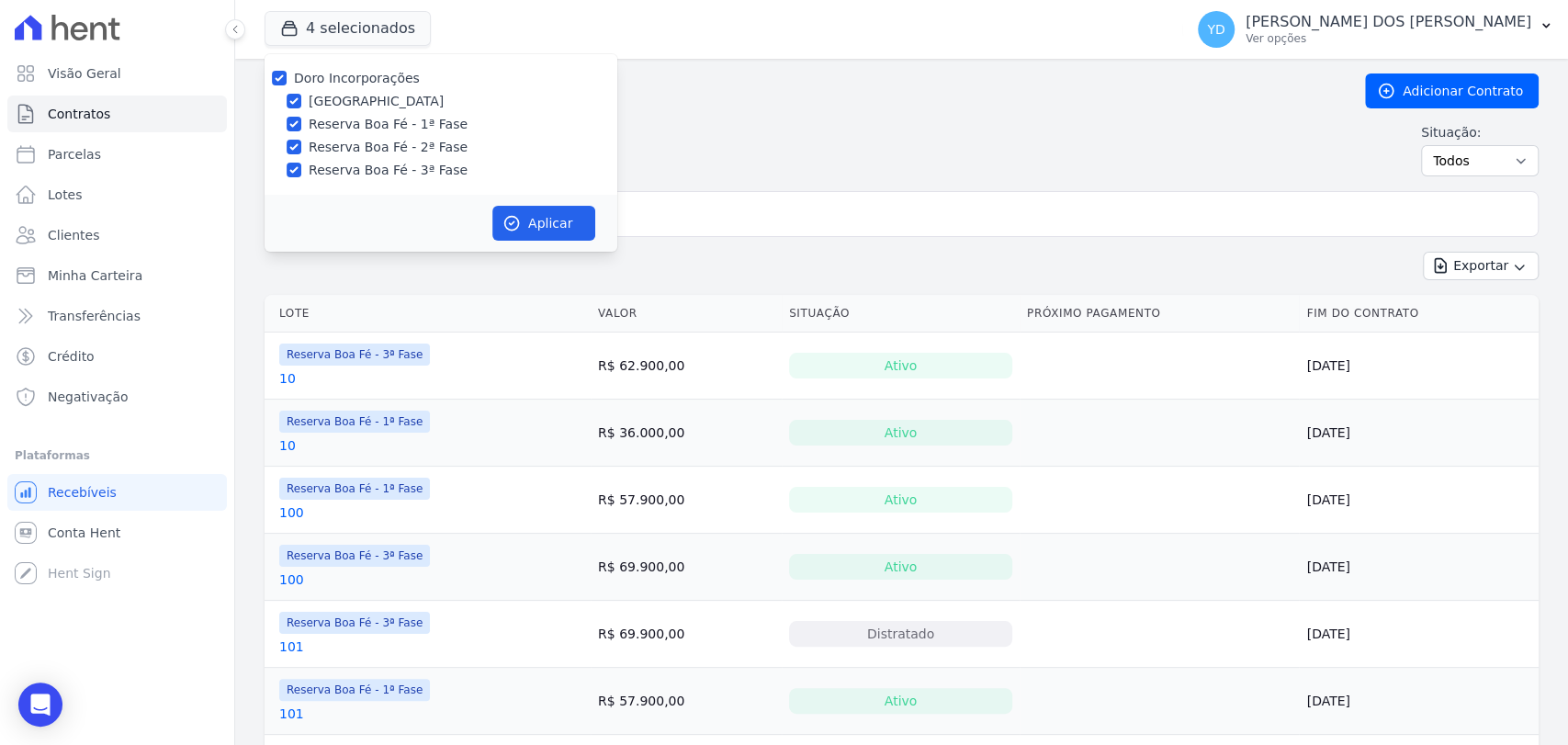
click at [372, 92] on label "[GEOGRAPHIC_DATA]" at bounding box center [376, 102] width 135 height 20
click at [301, 94] on input "[GEOGRAPHIC_DATA]" at bounding box center [294, 102] width 15 height 15
checkbox input "false"
click at [389, 135] on div "Doro Incorporações Parque das Palmeiras Reserva Boa Fé - 1ª Fase Reserva Boa Fé…" at bounding box center [440, 124] width 353 height 140
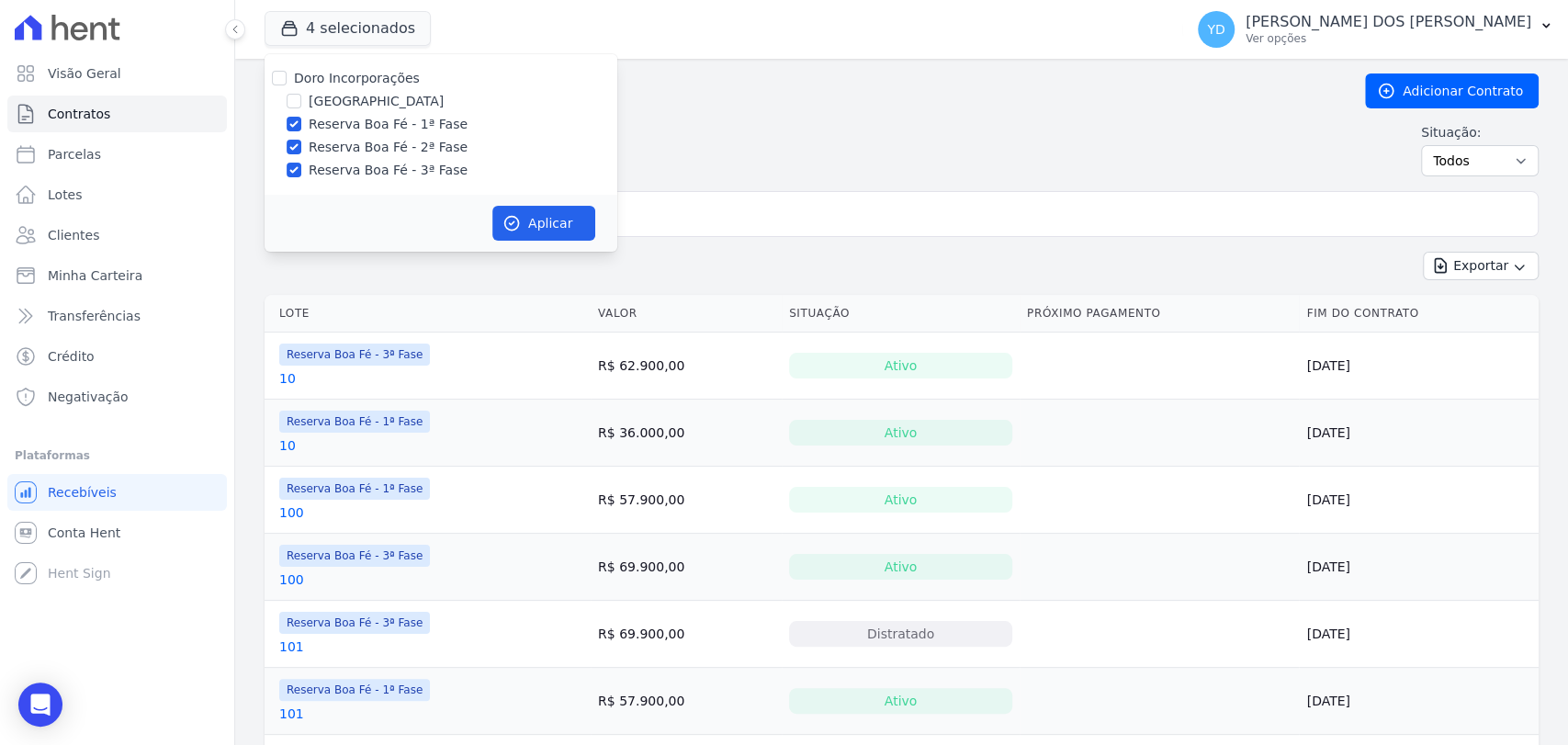
click at [405, 158] on div "Doro Incorporações Parque das Palmeiras Reserva Boa Fé - 1ª Fase Reserva Boa Fé…" at bounding box center [440, 124] width 353 height 140
click at [407, 151] on label "Reserva Boa Fé - 2ª Fase" at bounding box center [388, 147] width 159 height 20
click at [301, 151] on input "Reserva Boa Fé - 2ª Fase" at bounding box center [294, 147] width 15 height 15
checkbox input "false"
click at [407, 181] on div "Doro Incorporações Parque das Palmeiras Reserva Boa Fé - 1ª Fase Reserva Boa Fé…" at bounding box center [440, 124] width 353 height 140
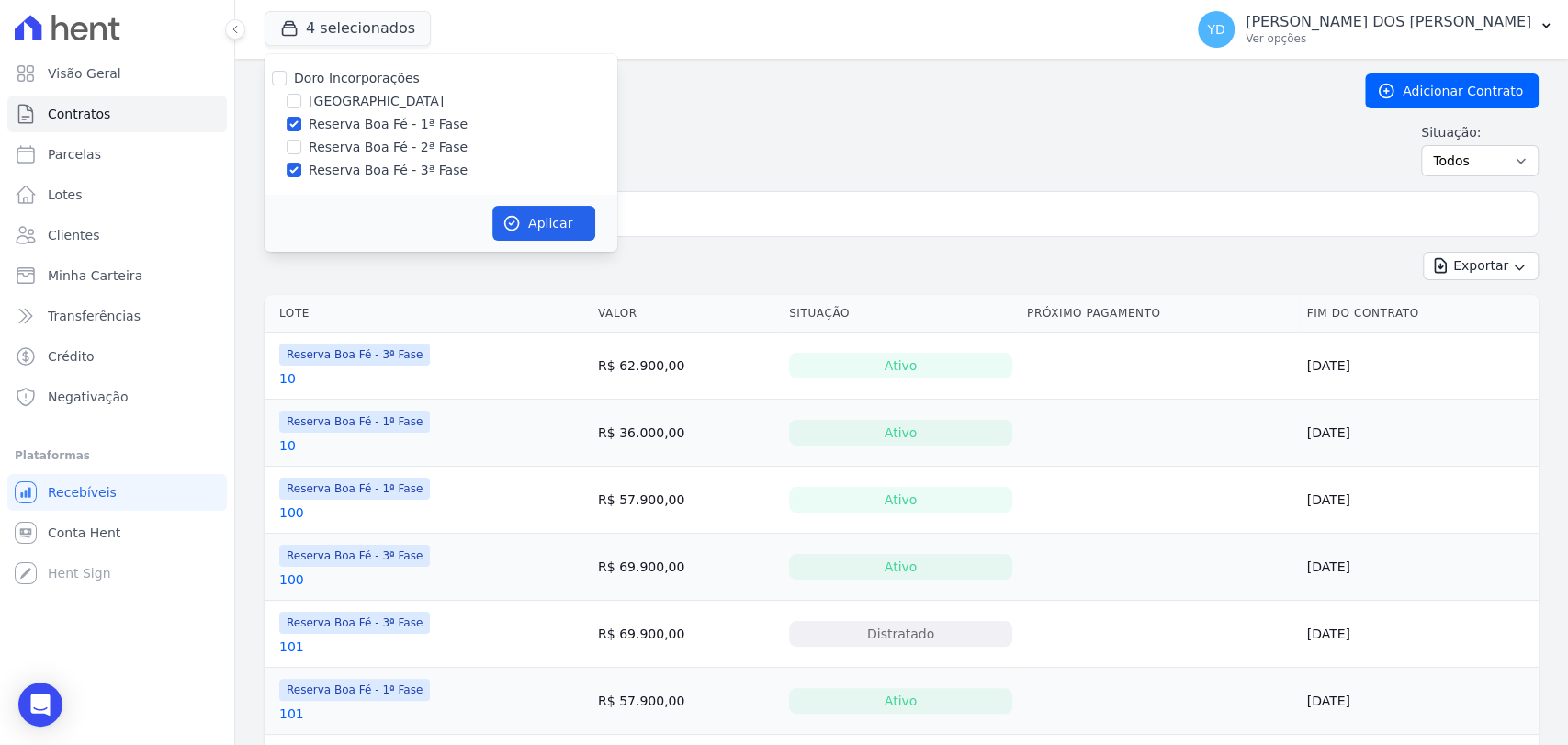
click at [411, 175] on label "Reserva Boa Fé - 3ª Fase" at bounding box center [388, 170] width 159 height 20
click at [301, 175] on input "Reserva Boa Fé - 3ª Fase" at bounding box center [294, 170] width 15 height 15
checkbox input "false"
click at [531, 227] on button "Aplicar" at bounding box center [543, 223] width 103 height 35
click at [744, 229] on input "15" at bounding box center [911, 214] width 1235 height 37
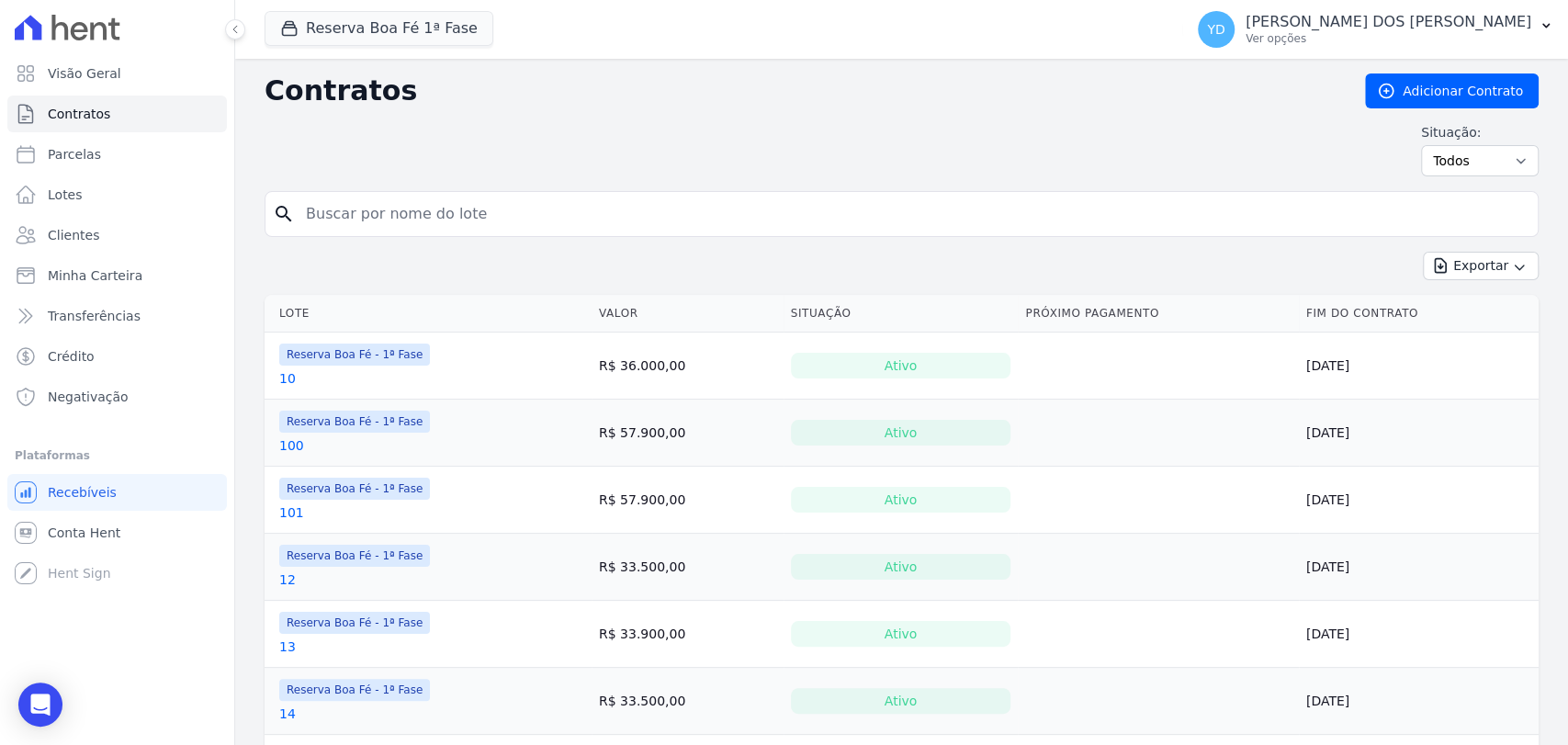
drag, startPoint x: 739, startPoint y: 225, endPoint x: 653, endPoint y: 214, distance: 86.7
click at [653, 214] on input "search" at bounding box center [911, 214] width 1235 height 37
type input "15"
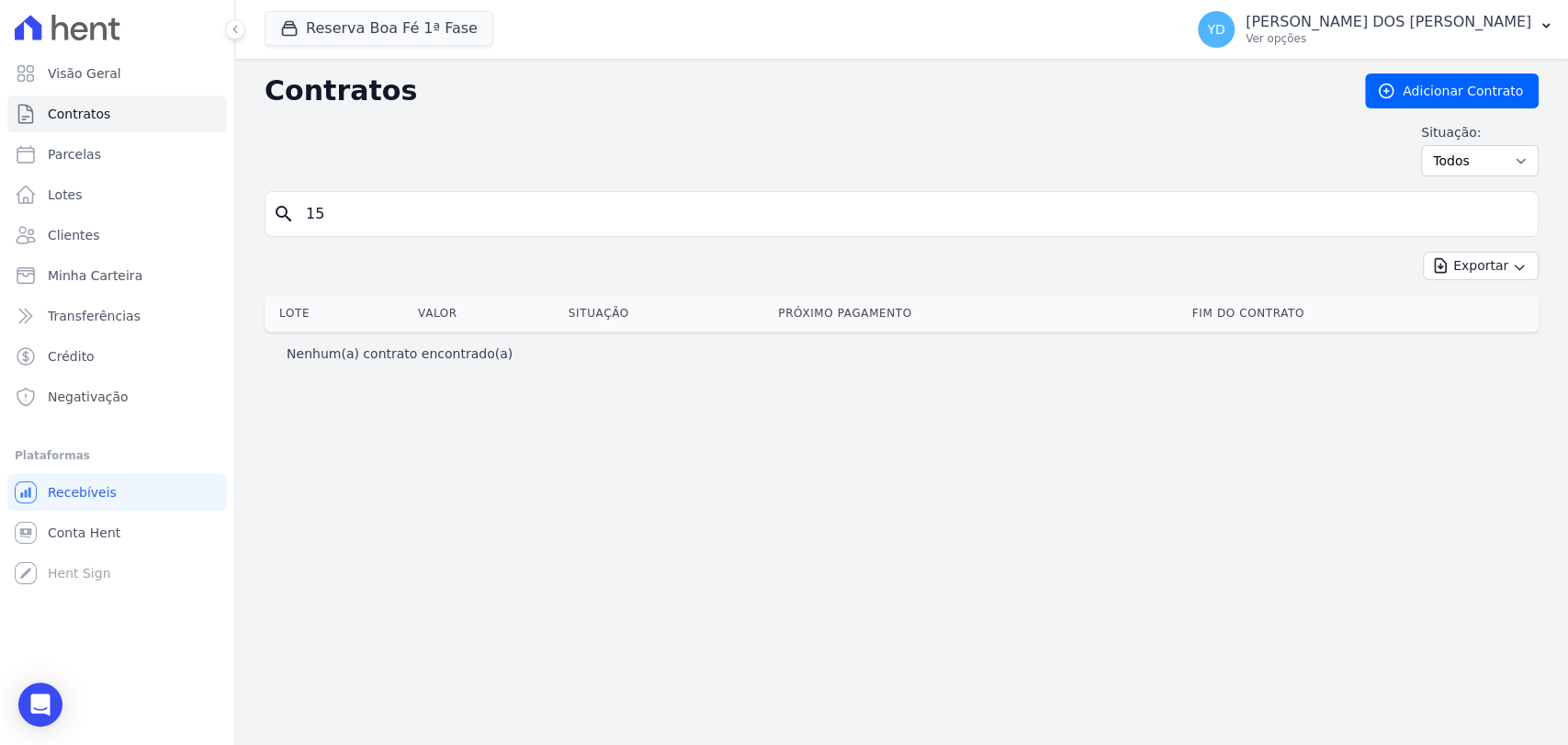
click at [441, 217] on input "15" at bounding box center [911, 214] width 1235 height 37
type input "24"
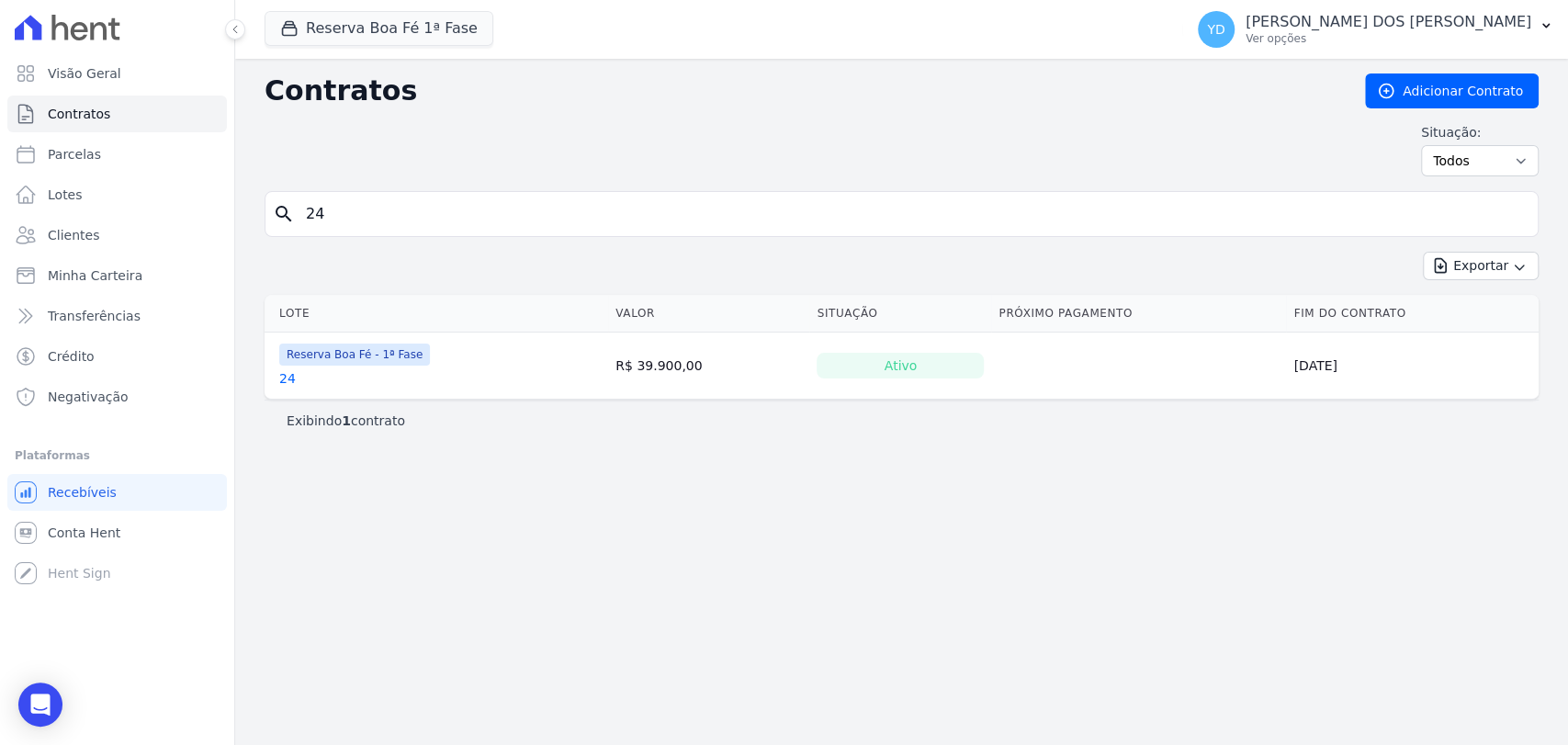
click at [442, 217] on input "24" at bounding box center [911, 214] width 1235 height 37
type input "204"
